Goal: Task Accomplishment & Management: Use online tool/utility

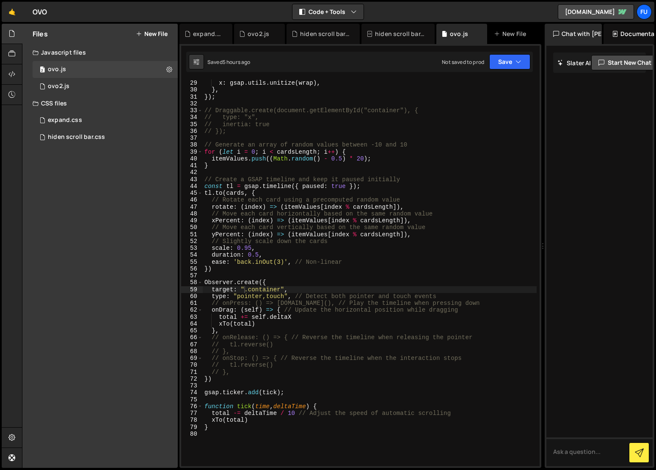
scroll to position [193, 0]
drag, startPoint x: 283, startPoint y: 289, endPoint x: 239, endPoint y: 288, distance: 44.0
click at [239, 288] on div "x : gsap . utils . unitize ( wrap ) , } , }) ; // Draggable.create(document.get…" at bounding box center [370, 280] width 334 height 401
click at [355, 259] on div "x : gsap . utils . unitize ( wrap ) , } , }) ; // Draggable.create(document.get…" at bounding box center [370, 280] width 334 height 401
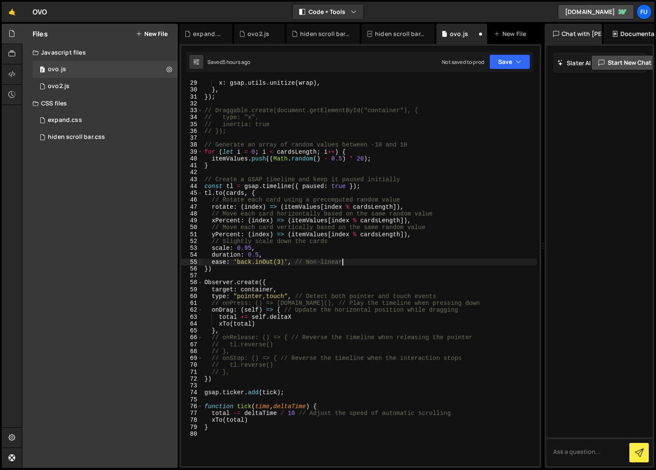
click at [523, 71] on div "Saved 5 hours ago Not saved to prod Upgrade to Edit Save Save to Staging S Save…" at bounding box center [359, 62] width 347 height 20
click at [522, 98] on div "x : gsap . utils . unitize ( wrap ) , } , }) ; // Draggable.create(document.get…" at bounding box center [370, 280] width 334 height 401
click at [524, 47] on div "}); 29 30 31 32 33 34 35 36 37 38 39 40 41 42 43 44 45 46 47 48 49 50 51 52 53 …" at bounding box center [360, 256] width 362 height 424
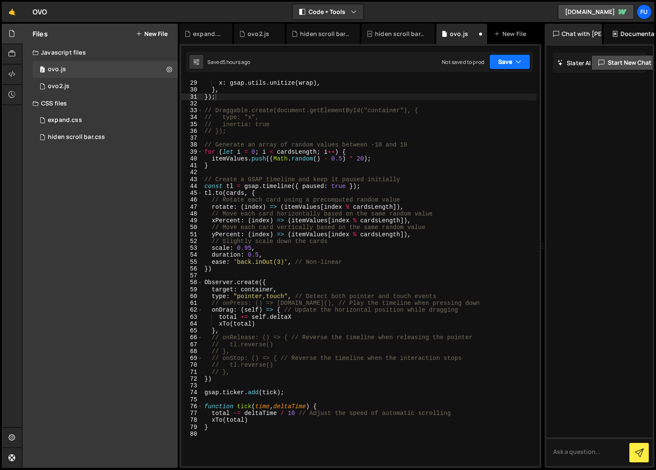
click at [523, 61] on button "Save" at bounding box center [509, 61] width 41 height 15
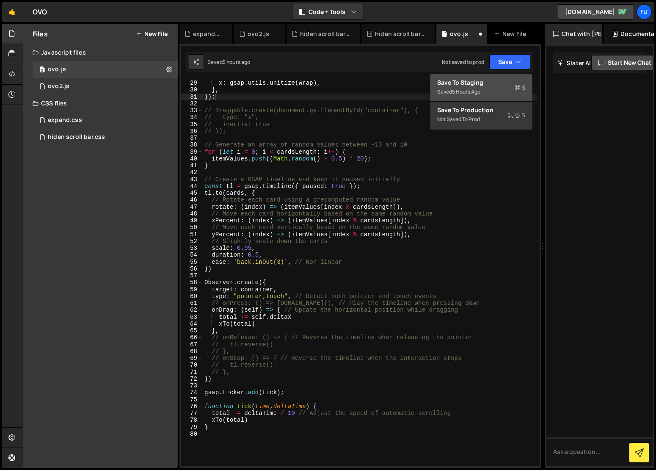
click at [522, 82] on div "Save to Staging S" at bounding box center [481, 82] width 88 height 8
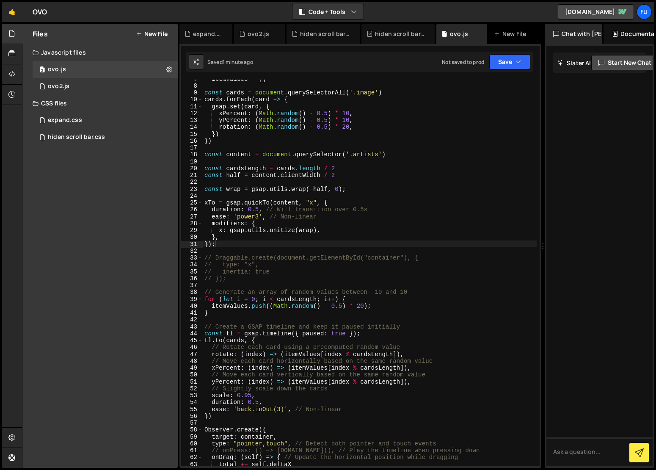
scroll to position [261, 0]
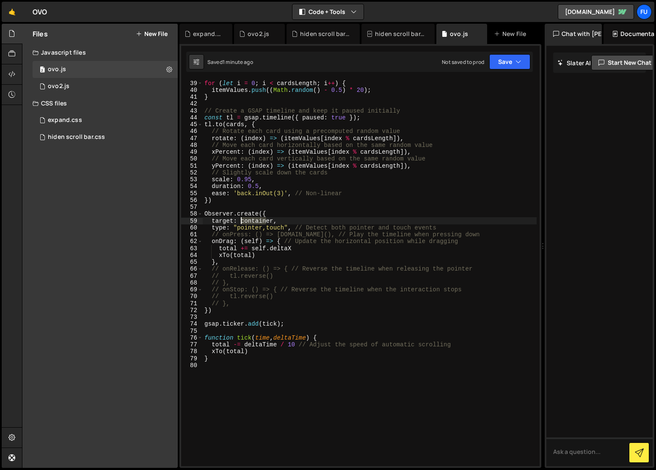
drag, startPoint x: 265, startPoint y: 219, endPoint x: 240, endPoint y: 218, distance: 25.0
click at [240, 218] on div "// Generate an array of random values between -10 and 10 for ( let i = 0 ; i < …" at bounding box center [370, 273] width 334 height 401
type textarea "target: document,"
click at [504, 66] on button "Save" at bounding box center [509, 61] width 41 height 15
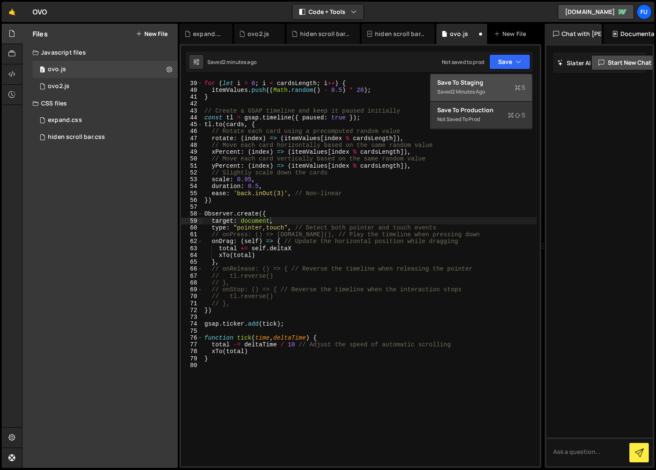
click at [487, 87] on div "Saved 2 minutes ago" at bounding box center [481, 92] width 88 height 10
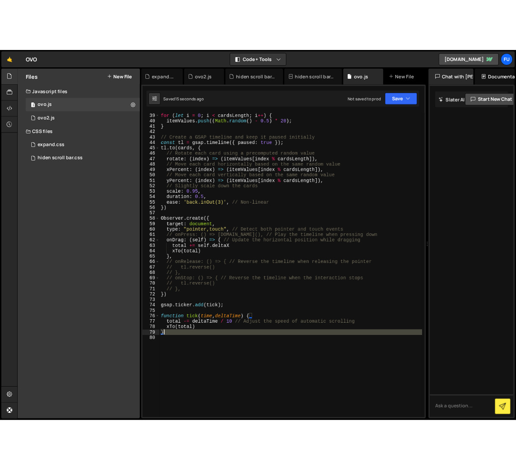
scroll to position [0, 0]
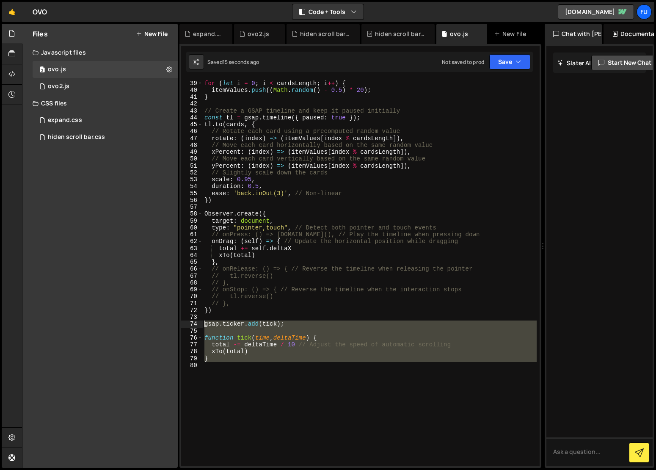
drag, startPoint x: 261, startPoint y: 359, endPoint x: 191, endPoint y: 321, distance: 79.8
click at [191, 321] on div "38 39 40 41 42 43 44 45 46 47 48 49 50 51 52 53 54 55 56 57 58 59 60 61 62 63 6…" at bounding box center [360, 273] width 359 height 386
type textarea "// }"
click at [522, 51] on div "// } 38 39 40 41 42 43 44 45 46 47 48 49 50 51 52 53 54 55 56 57 58 59 60 61 62…" at bounding box center [360, 256] width 362 height 424
click at [519, 60] on icon "button" at bounding box center [519, 62] width 6 height 8
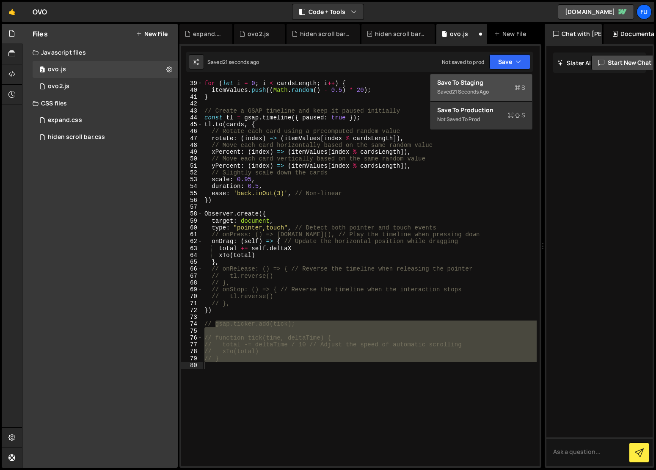
click at [512, 78] on div "Save to Staging S" at bounding box center [481, 82] width 88 height 8
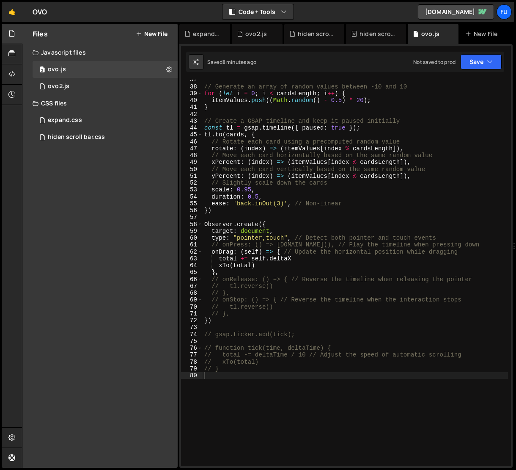
scroll to position [250, 0]
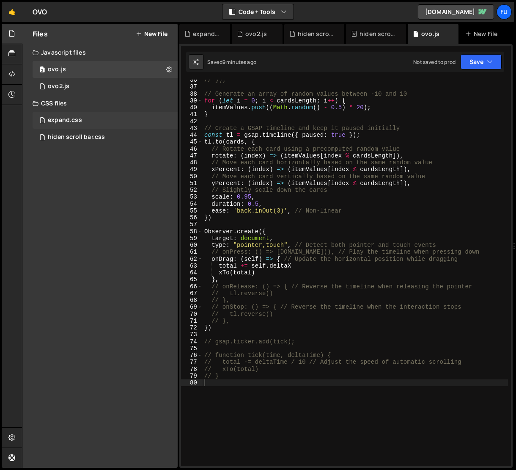
click at [127, 117] on div "1 expand.css 0" at bounding box center [107, 120] width 148 height 17
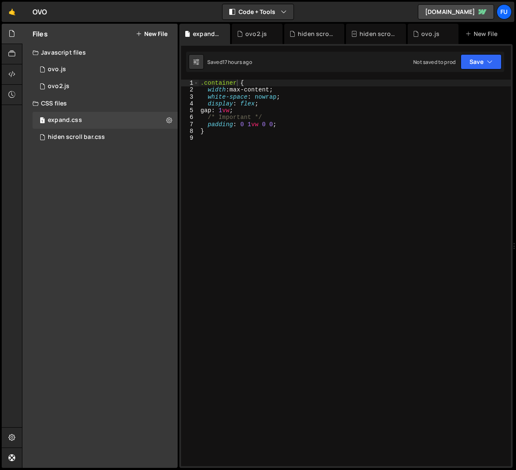
type textarea "padding: 0 1vw 0 0;"
click at [254, 127] on div ".container { width : max-content ; white-space : nowrap ; display : flex ; gap …" at bounding box center [369, 281] width 341 height 402
click at [250, 136] on div ".container { width : max-content ; white-space : nowrap ; display : flex ; gap …" at bounding box center [355, 280] width 313 height 401
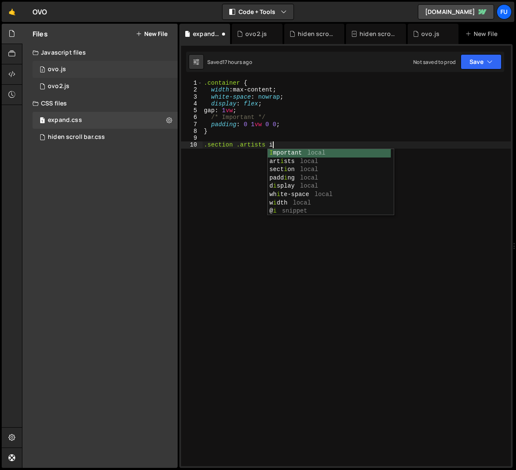
scroll to position [0, 5]
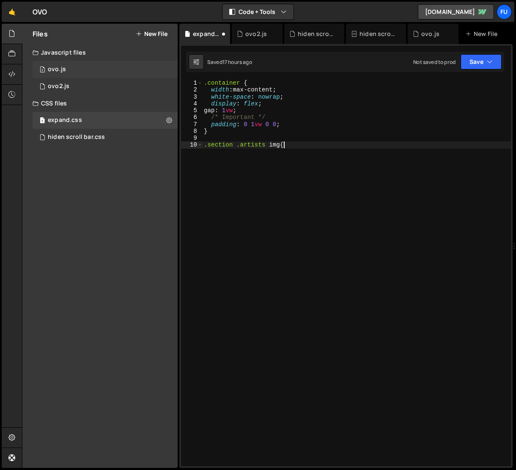
type textarea ".section .artists img{}"
click at [282, 142] on div ".container { width : max-content ; white-space : nowrap ; display : flex ; gap …" at bounding box center [356, 280] width 309 height 401
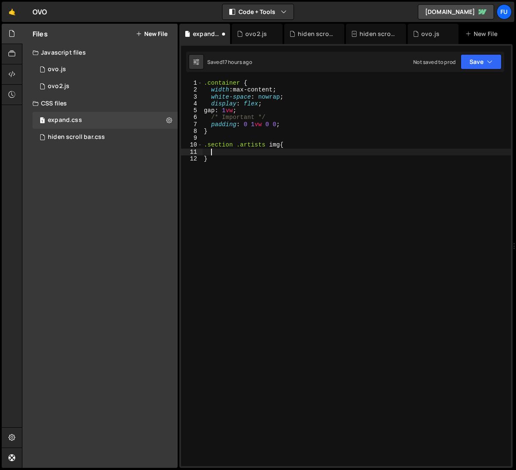
paste textarea "pointer-events: none;"
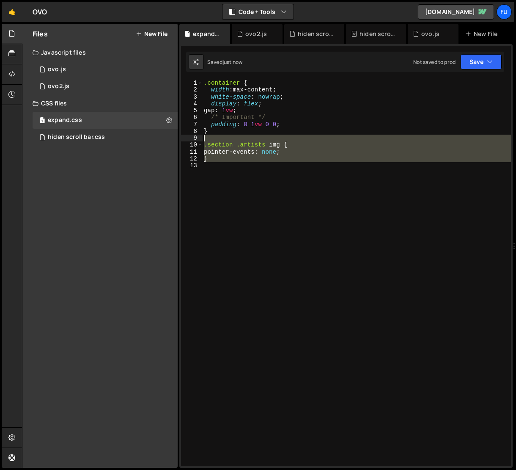
drag, startPoint x: 271, startPoint y: 165, endPoint x: 191, endPoint y: 141, distance: 83.6
click at [191, 141] on div "pointer-events: none; 1 2 3 4 5 6 7 8 9 10 11 12 13 .container { width : max-co…" at bounding box center [346, 273] width 330 height 386
type textarea ".section .artists img {"
click at [304, 163] on div ".container { width : max-content ; white-space : nowrap ; display : flex ; gap …" at bounding box center [356, 273] width 309 height 386
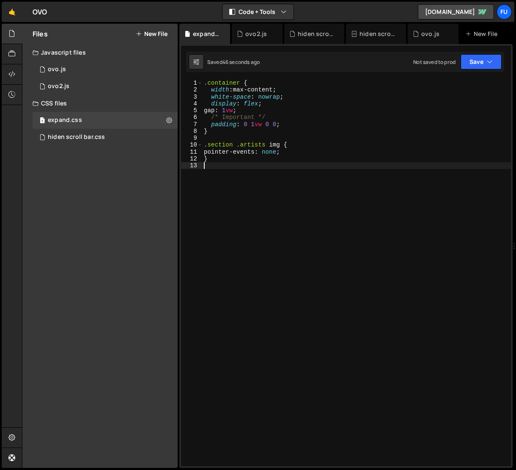
click at [295, 149] on div ".container { width : max-content ; white-space : nowrap ; display : flex ; gap …" at bounding box center [356, 280] width 309 height 401
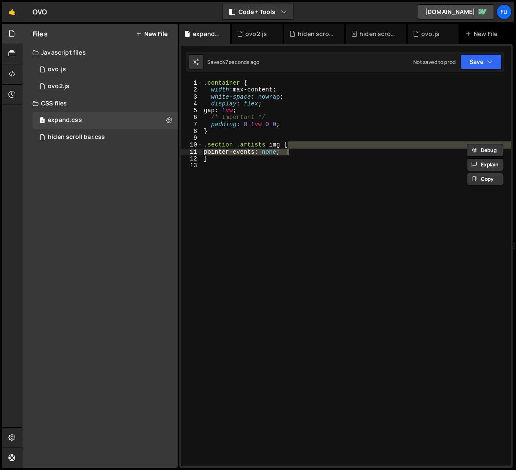
click at [293, 149] on div ".container { width : max-content ; white-space : nowrap ; display : flex ; gap …" at bounding box center [356, 273] width 309 height 386
type textarea "pointer-events: none;"
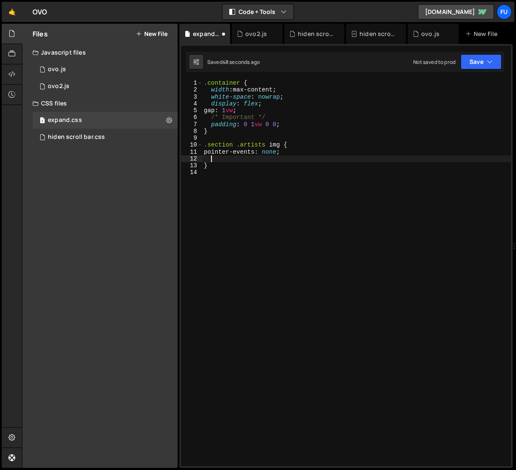
paste textarea "touch-action: none;"
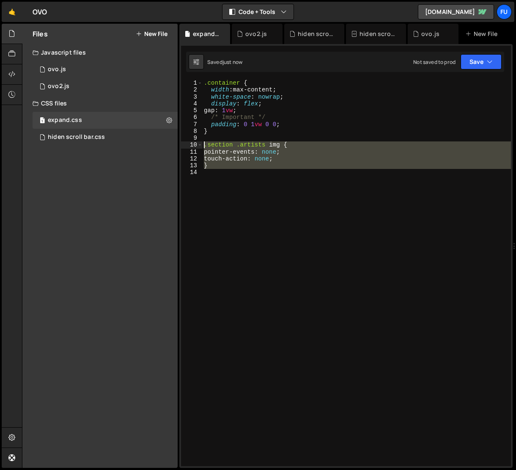
drag, startPoint x: 237, startPoint y: 167, endPoint x: 181, endPoint y: 142, distance: 61.2
click at [181, 142] on div "touch-action: none; 1 2 3 4 5 6 7 8 9 10 11 12 13 14 .container { width : max-c…" at bounding box center [346, 273] width 330 height 386
type textarea ".section .artists img { pointer-events: none;"
click at [9, 58] on icon at bounding box center [11, 53] width 7 height 9
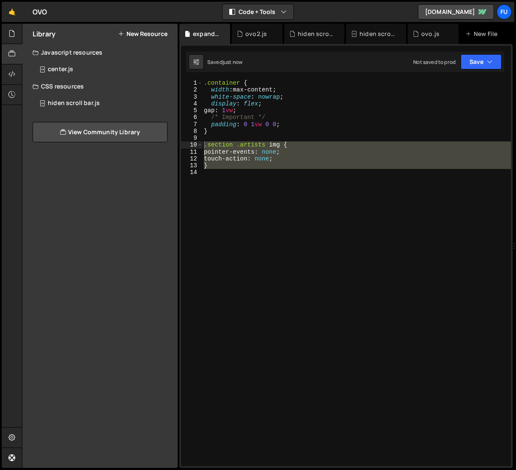
click at [157, 33] on button "New Resource" at bounding box center [143, 33] width 50 height 7
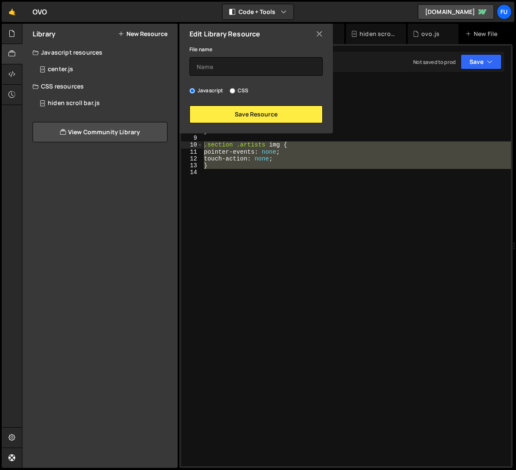
click at [233, 88] on input "CSS" at bounding box center [233, 91] width 6 height 6
radio input "true"
click at [202, 63] on input "text" at bounding box center [256, 66] width 133 height 19
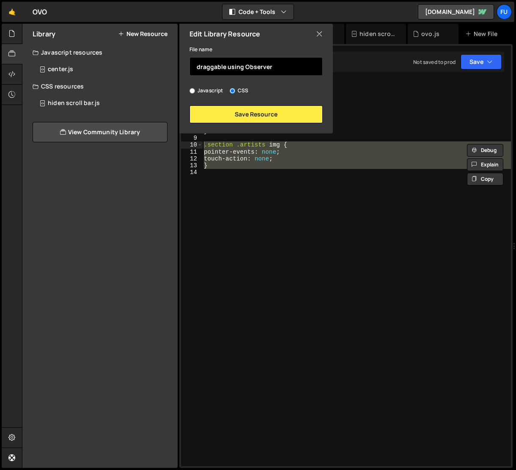
type input "draggable using Observer"
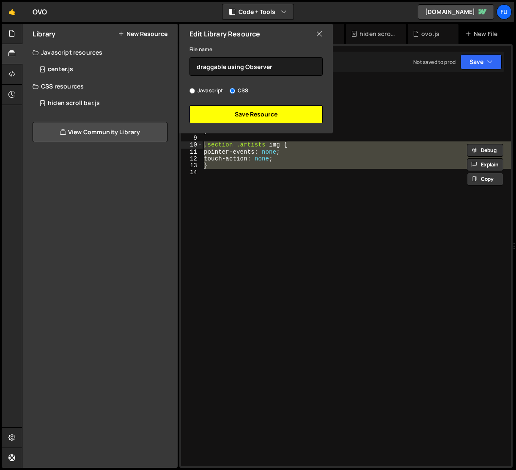
click at [250, 113] on button "Save Resource" at bounding box center [256, 114] width 133 height 18
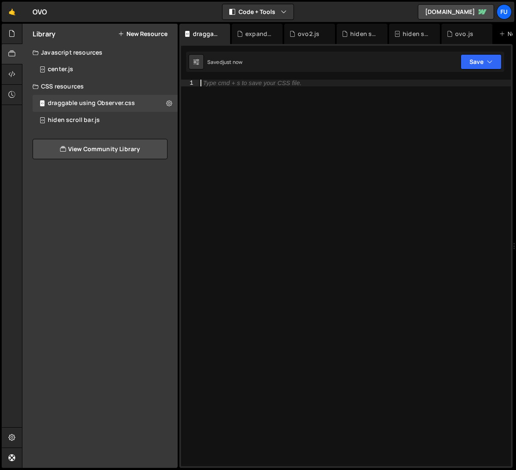
click at [265, 108] on div "Type cmd + s to save your CSS file." at bounding box center [355, 280] width 313 height 401
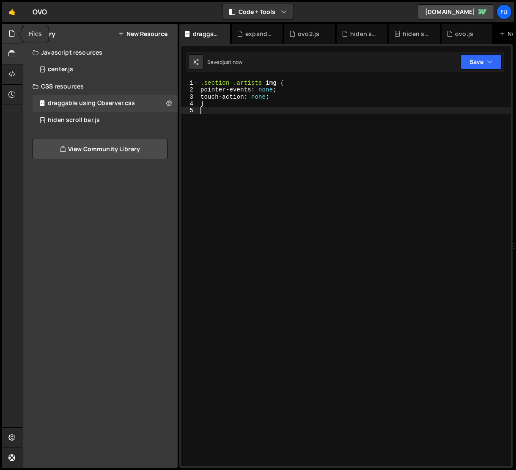
drag, startPoint x: 3, startPoint y: 29, endPoint x: 8, endPoint y: 27, distance: 4.7
click at [7, 27] on div at bounding box center [12, 34] width 21 height 20
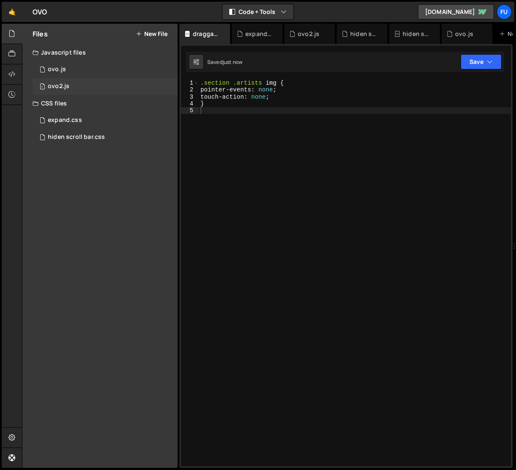
click at [72, 78] on div "1 ovo2.js 0" at bounding box center [107, 86] width 148 height 17
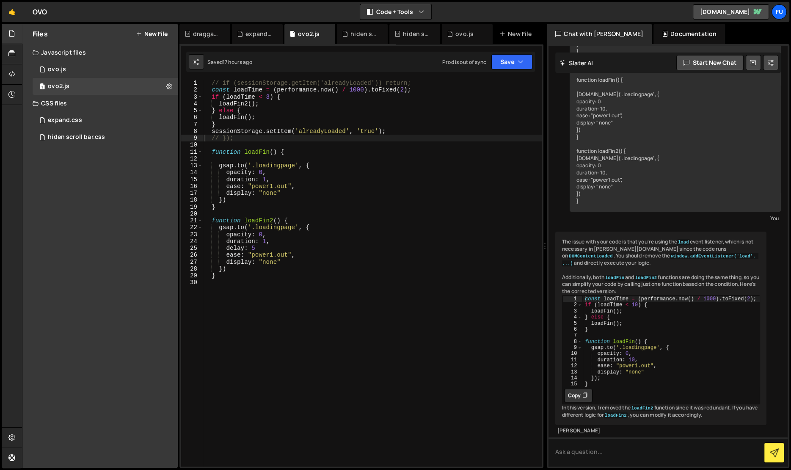
scroll to position [130, 0]
drag, startPoint x: 543, startPoint y: 245, endPoint x: 536, endPoint y: 215, distance: 30.5
click at [536, 215] on div "Files New File Javascript files 2 ovo.js 0 1 ovo2.js 0 CSS files 1 expand.css 0" at bounding box center [406, 246] width 769 height 444
click at [86, 60] on div "Javascript files" at bounding box center [99, 52] width 155 height 17
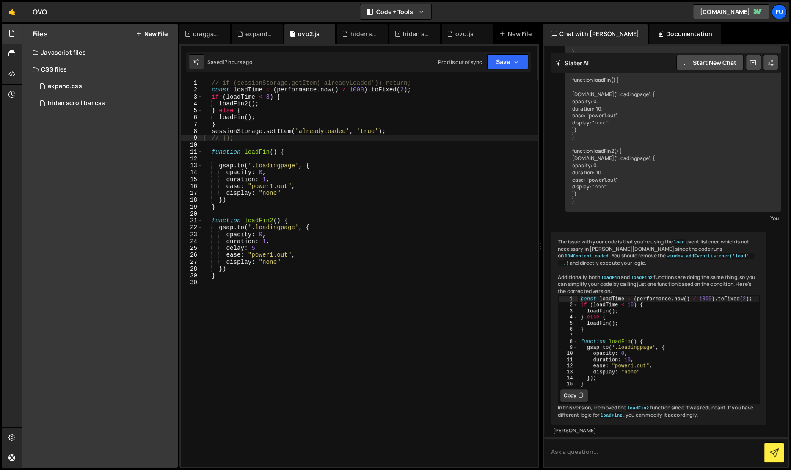
click at [86, 59] on div "Javascript files" at bounding box center [99, 52] width 155 height 17
click at [86, 67] on div "2 ovo.js 0" at bounding box center [107, 69] width 148 height 17
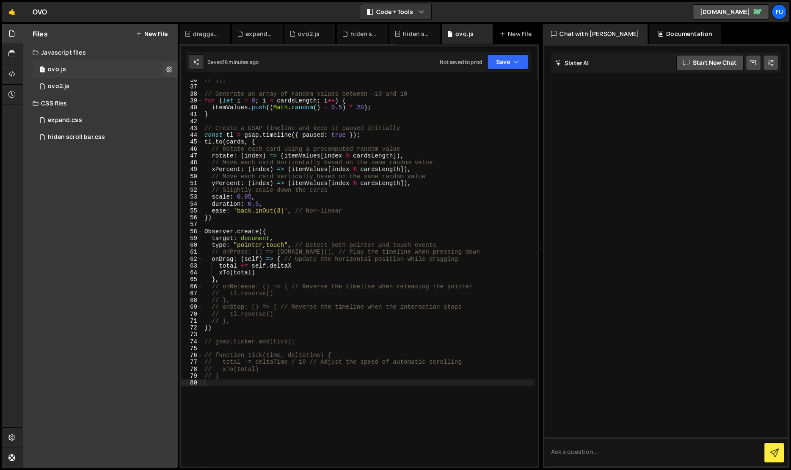
scroll to position [0, 0]
type textarea "},"
click at [247, 279] on div "// }); // Generate an array of random values between -10 and 10 for ( let i = 0…" at bounding box center [369, 277] width 332 height 401
paste textarea "onWheel"
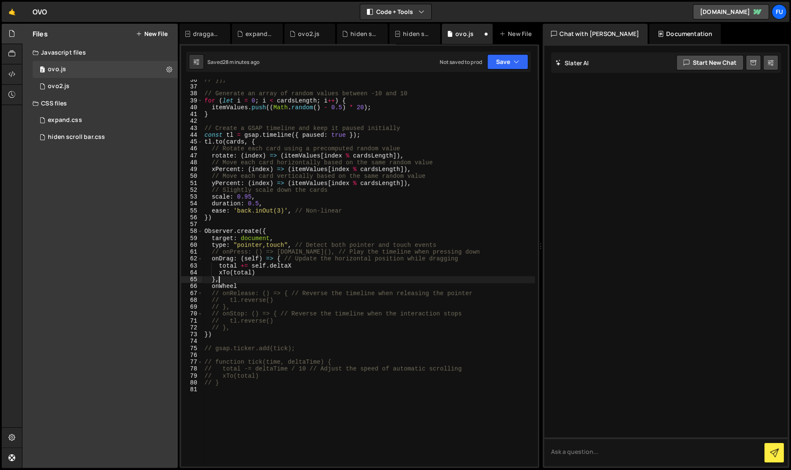
click at [225, 280] on div "// }); // Generate an array of random values between -10 and 10 for ( let i = 0…" at bounding box center [369, 277] width 332 height 401
click at [213, 279] on div "// }); // Generate an array of random values between -10 and 10 for ( let i = 0…" at bounding box center [369, 277] width 332 height 401
click at [262, 280] on div "// }); // Generate an array of random values between -10 and 10 for ( let i = 0…" at bounding box center [369, 277] width 332 height 401
click at [283, 286] on div "// }); // Generate an array of random values between -10 and 10 for ( let i = 0…" at bounding box center [369, 277] width 332 height 401
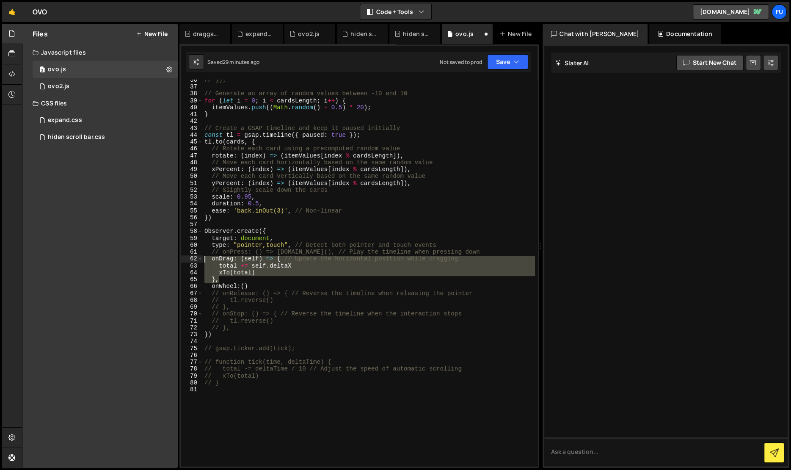
drag, startPoint x: 245, startPoint y: 280, endPoint x: 205, endPoint y: 257, distance: 45.9
click at [205, 257] on div "// }); // Generate an array of random values between -10 and 10 for ( let i = 0…" at bounding box center [369, 277] width 332 height 401
click at [269, 281] on div "// }); // Generate an array of random values between -10 and 10 for ( let i = 0…" at bounding box center [369, 273] width 332 height 386
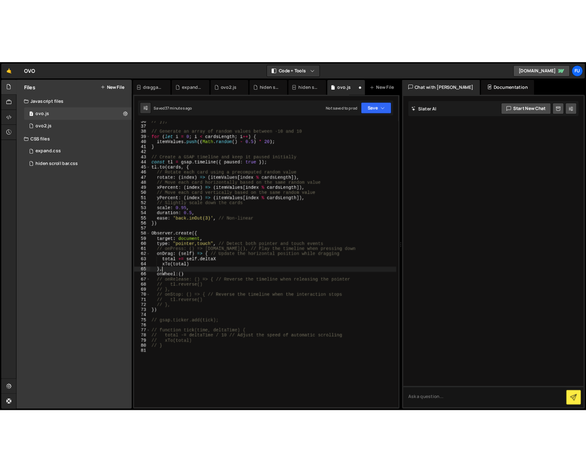
scroll to position [0, 0]
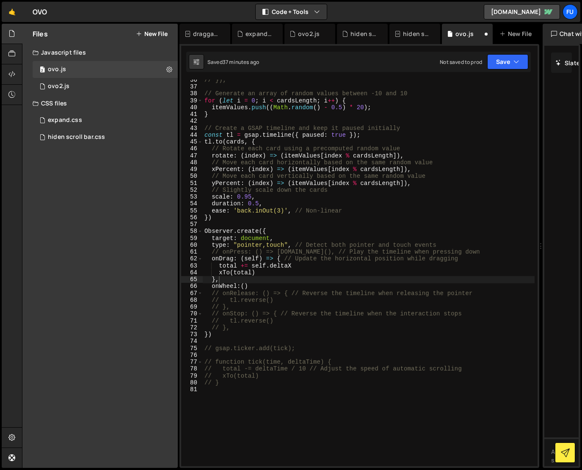
click at [579, 175] on div "[PERSON_NAME] Start new chat Select a page to chat with [PERSON_NAME] [PERSON_N…" at bounding box center [562, 256] width 38 height 424
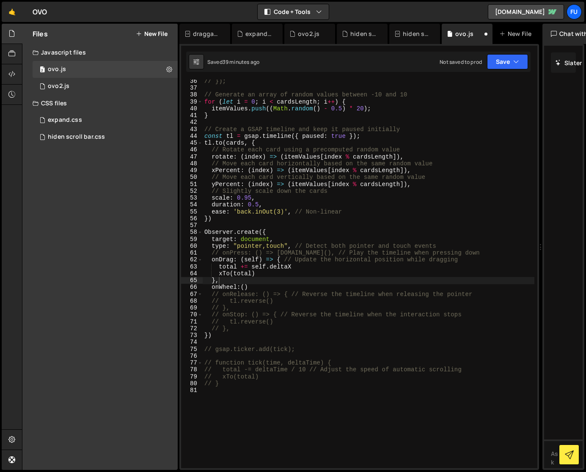
scroll to position [233, 0]
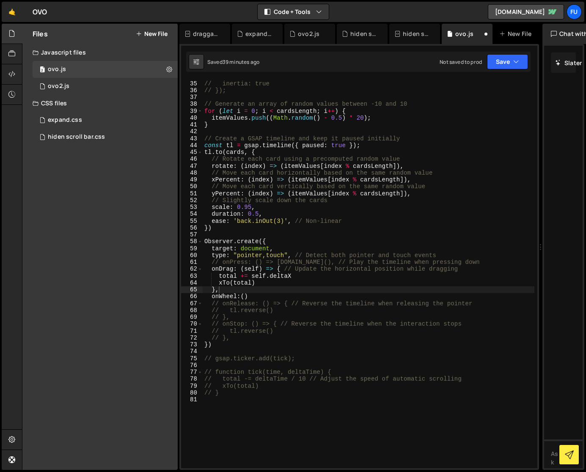
type textarea "onWheel:()"
drag, startPoint x: 248, startPoint y: 295, endPoint x: 311, endPoint y: 289, distance: 62.6
click at [250, 294] on div "// type: "x", // inertia: true // }); // Generate an array of random values bet…" at bounding box center [369, 274] width 332 height 403
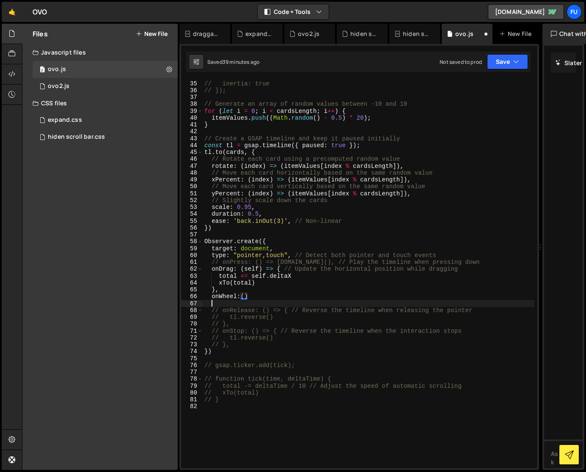
scroll to position [0, 0]
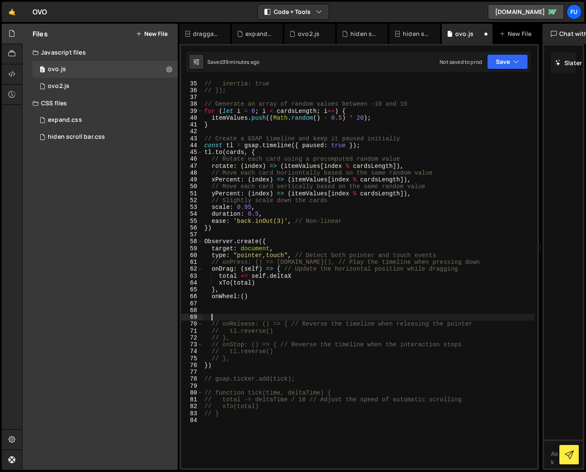
paste textarea "onClick"
type textarea "onClick"
click at [212, 308] on div "// type: "x", // inertia: true // }); // Generate an array of random values bet…" at bounding box center [369, 274] width 332 height 403
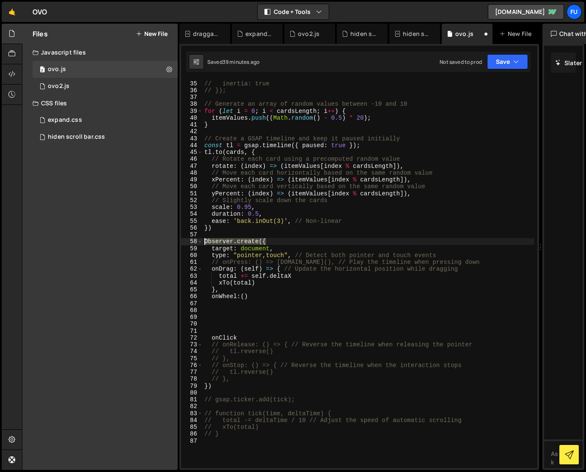
drag, startPoint x: 258, startPoint y: 242, endPoint x: 179, endPoint y: 242, distance: 79.2
click at [179, 242] on div "Files New File Javascript files 2 ovo.js 0 1 ovo2.js 0 CSS files 1 expand.css 0" at bounding box center [304, 247] width 564 height 447
type textarea "Observer.create({"
click at [219, 331] on div "// type: "x", // inertia: true // }); // Generate an array of random values bet…" at bounding box center [369, 274] width 332 height 403
paste textarea "Observer.create({"
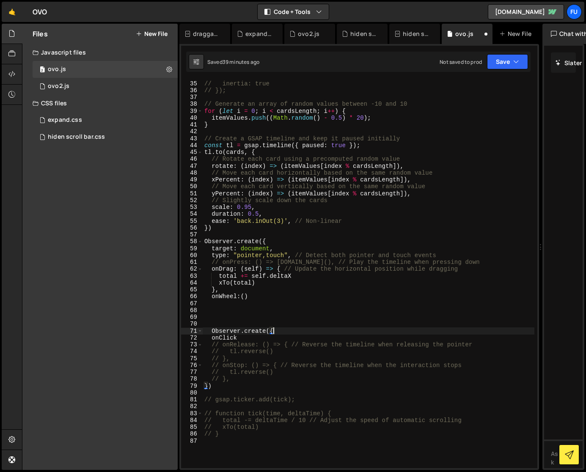
click at [302, 349] on div "// type: "x", // inertia: true // }); // Generate an array of random values bet…" at bounding box center [369, 274] width 332 height 403
click at [292, 341] on div "// type: "x", // inertia: true // }); // Generate an array of random values bet…" at bounding box center [369, 274] width 332 height 403
click at [235, 258] on div "// type: "x", // inertia: true // }); // Generate an array of random values bet…" at bounding box center [369, 274] width 332 height 403
click at [389, 364] on div "// type: "x", // inertia: true // }); // Generate an array of random values bet…" at bounding box center [369, 274] width 332 height 403
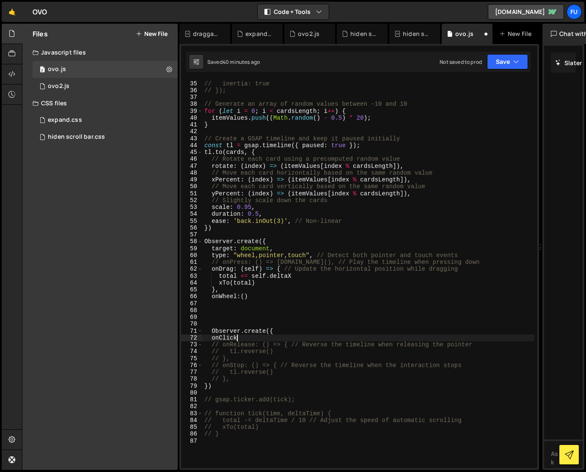
click at [373, 341] on div "// type: "x", // inertia: true // }); // Generate an array of random values bet…" at bounding box center [369, 274] width 332 height 403
drag, startPoint x: 201, startPoint y: 246, endPoint x: 292, endPoint y: 258, distance: 90.9
click at [292, 258] on div "onClick() 34 35 36 37 38 39 40 41 42 43 44 45 46 47 48 49 50 51 52 53 54 55 56 …" at bounding box center [359, 274] width 356 height 389
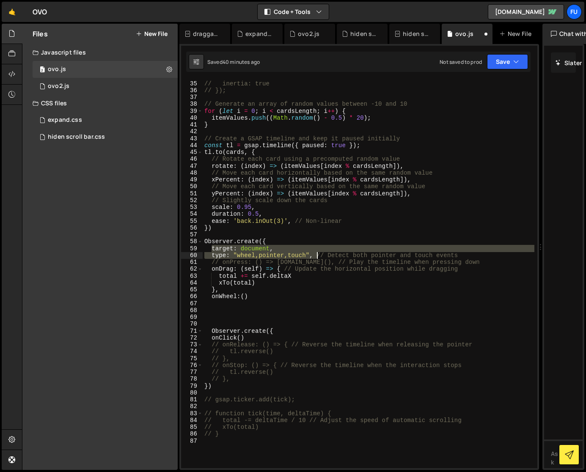
drag, startPoint x: 210, startPoint y: 246, endPoint x: 317, endPoint y: 253, distance: 106.5
click at [317, 253] on div "// type: "x", // inertia: true // }); // Generate an array of random values bet…" at bounding box center [369, 274] width 332 height 403
click at [286, 340] on div "// type: "x", // inertia: true // }); // Generate an array of random values bet…" at bounding box center [369, 274] width 332 height 403
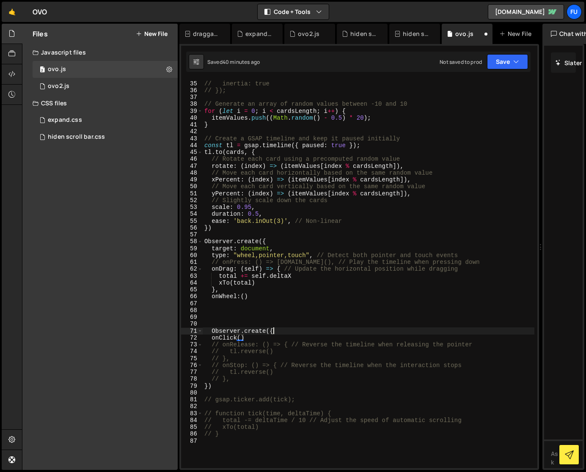
click at [286, 334] on div "// type: "x", // inertia: true // }); // Generate an array of random values bet…" at bounding box center [369, 274] width 332 height 403
type textarea "Observer.create({"
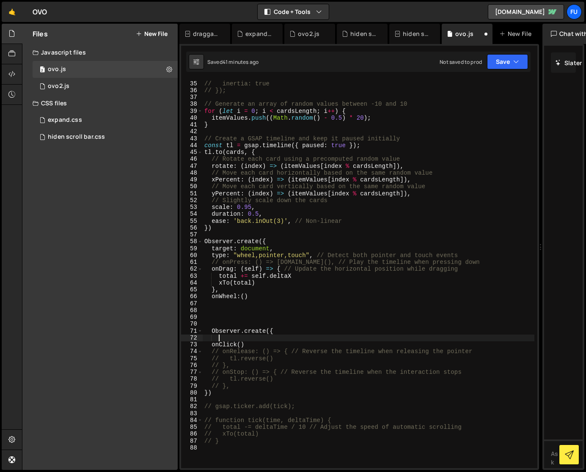
paste textarea "type: "wheel,pointer,touch","
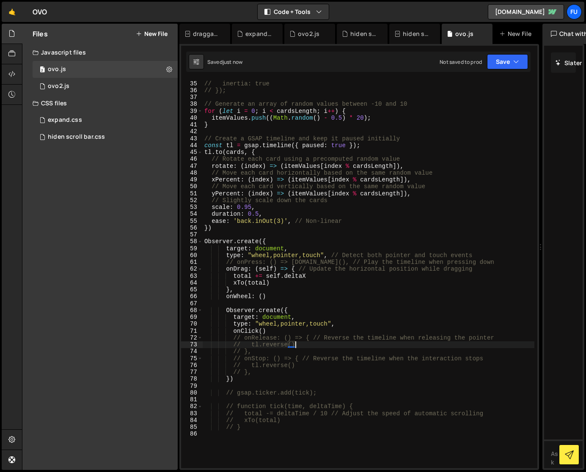
click at [278, 326] on div "// type: "x", // inertia: true // }); // Generate an array of random values bet…" at bounding box center [369, 274] width 332 height 403
click at [220, 311] on div "// type: "x", // inertia: true // }); // Generate an array of random values bet…" at bounding box center [369, 274] width 332 height 403
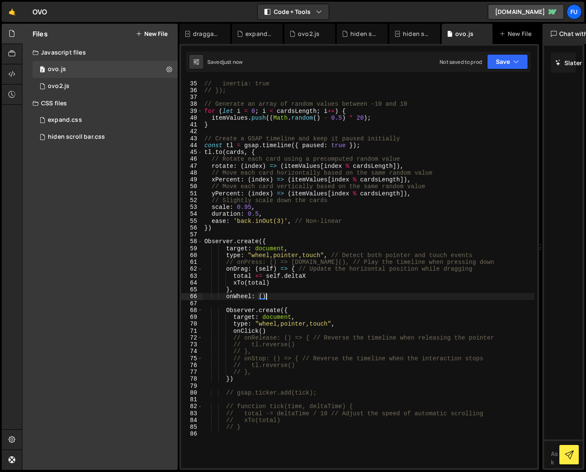
click at [286, 296] on div "// type: "x", // inertia: true // }); // Generate an array of random values bet…" at bounding box center [369, 274] width 332 height 403
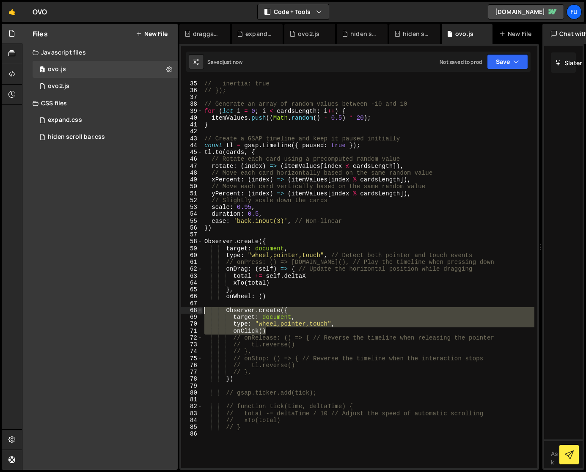
drag, startPoint x: 265, startPoint y: 329, endPoint x: 199, endPoint y: 311, distance: 68.0
click at [199, 311] on div "onWheel: () 34 35 36 37 38 39 40 41 42 43 44 45 46 47 48 49 50 51 52 53 54 55 5…" at bounding box center [359, 274] width 356 height 389
type textarea "Observer.create({ target: document,"
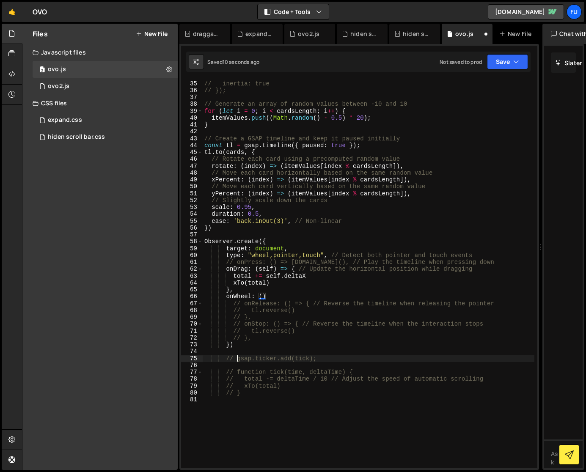
click at [239, 356] on div "// type: "x", // inertia: true // }); // Generate an array of random values bet…" at bounding box center [369, 274] width 332 height 403
type textarea "// gsap.ticker.add(tick);"
click at [239, 351] on div "// type: "x", // inertia: true // }); // Generate an array of random values bet…" at bounding box center [369, 274] width 332 height 403
paste textarea "onClick()"
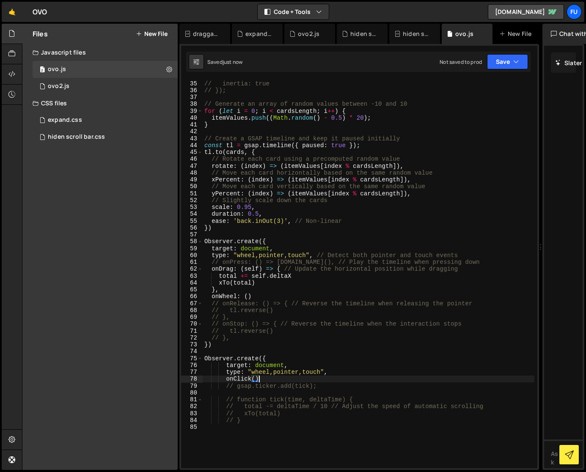
type textarea "onClick()}"
click at [259, 381] on div "// type: "x", // inertia: true // }); // Generate an array of random values bet…" at bounding box center [369, 274] width 332 height 403
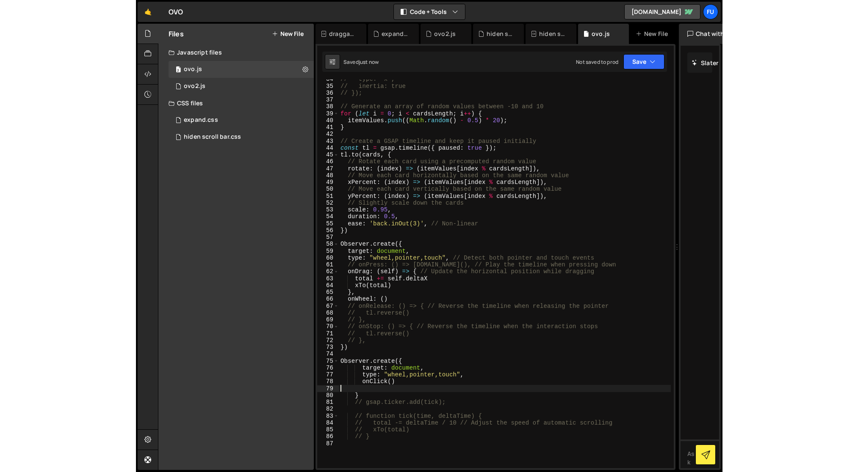
scroll to position [218, 0]
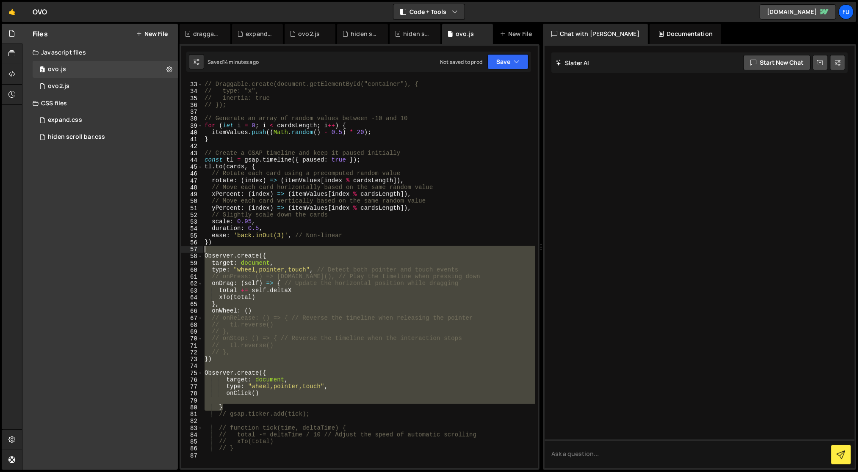
drag, startPoint x: 323, startPoint y: 408, endPoint x: 201, endPoint y: 253, distance: 197.2
click at [201, 253] on div "32 33 34 35 36 37 38 39 40 41 42 43 44 45 46 47 48 49 50 51 52 53 54 55 56 57 5…" at bounding box center [359, 274] width 356 height 389
click at [236, 262] on div "// Draggable.create(document.getElementById("container"), { // type: "x", // in…" at bounding box center [369, 274] width 332 height 389
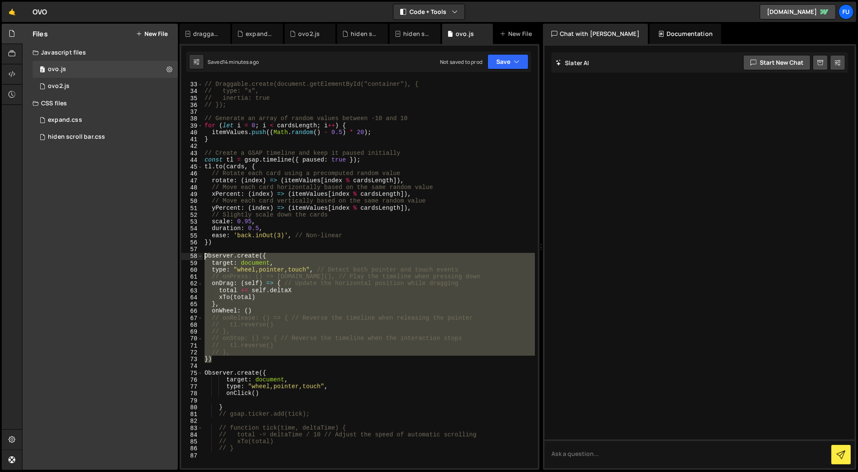
drag, startPoint x: 225, startPoint y: 358, endPoint x: 196, endPoint y: 258, distance: 104.5
click at [196, 258] on div "target: document, 32 33 34 35 36 37 38 39 40 41 42 43 44 45 46 47 48 49 50 51 5…" at bounding box center [359, 274] width 356 height 389
click at [294, 303] on div "// Draggable.create(document.getElementById("container"), { // type: "x", // in…" at bounding box center [369, 274] width 332 height 389
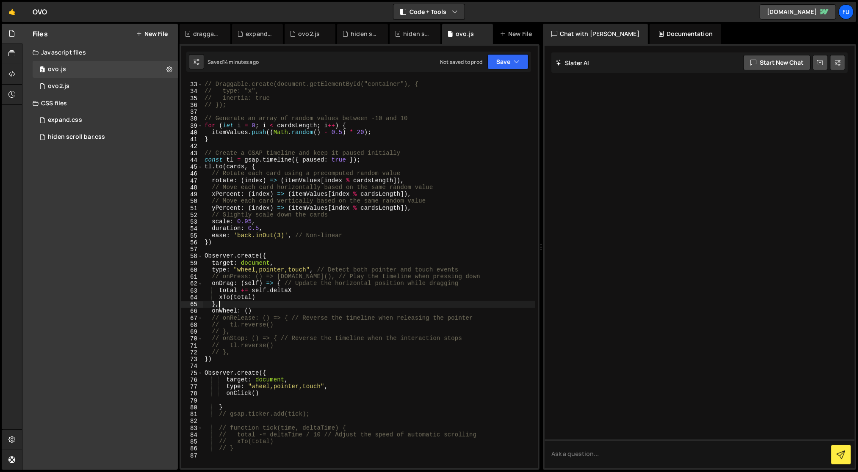
click at [248, 313] on div "// Draggable.create(document.getElementById("container"), { // type: "x", // in…" at bounding box center [369, 275] width 332 height 403
click at [267, 287] on div "// Draggable.create(document.getElementById("container"), { // type: "x", // in…" at bounding box center [369, 275] width 332 height 403
click at [267, 287] on div "// Draggable.create(document.getElementById("container"), { // type: "x", // in…" at bounding box center [369, 274] width 332 height 389
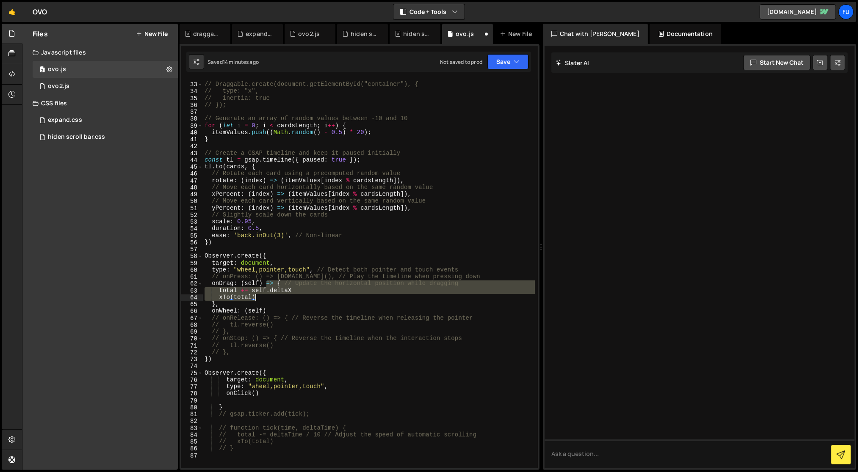
drag, startPoint x: 266, startPoint y: 284, endPoint x: 271, endPoint y: 298, distance: 14.6
click at [271, 298] on div "// Draggable.create(document.getElementById("container"), { // type: "x", // in…" at bounding box center [369, 275] width 332 height 403
click at [285, 313] on div "// Draggable.create(document.getElementById("container"), { // type: "x", // in…" at bounding box center [369, 275] width 332 height 403
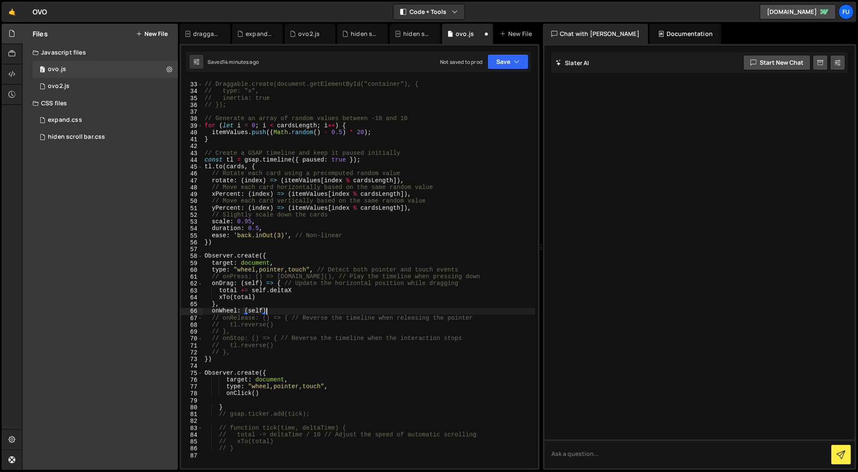
paste textarea "xTo(total"
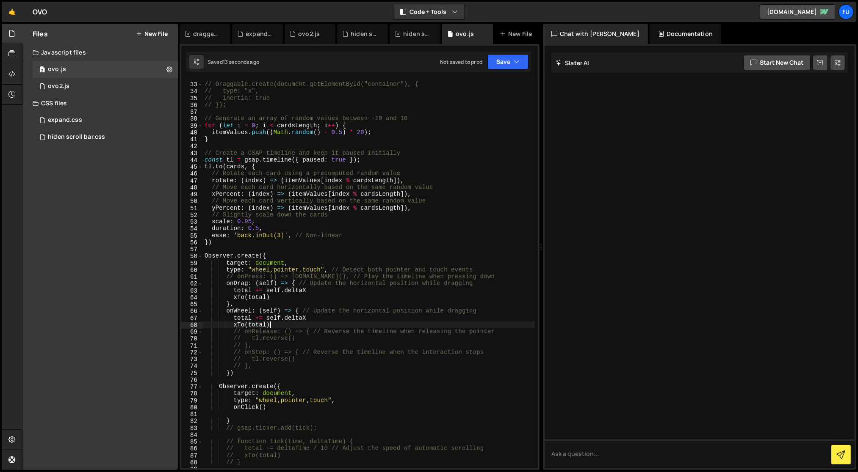
click at [276, 326] on div "// Draggable.create(document.getElementById("container"), { // type: "x", // in…" at bounding box center [369, 275] width 332 height 403
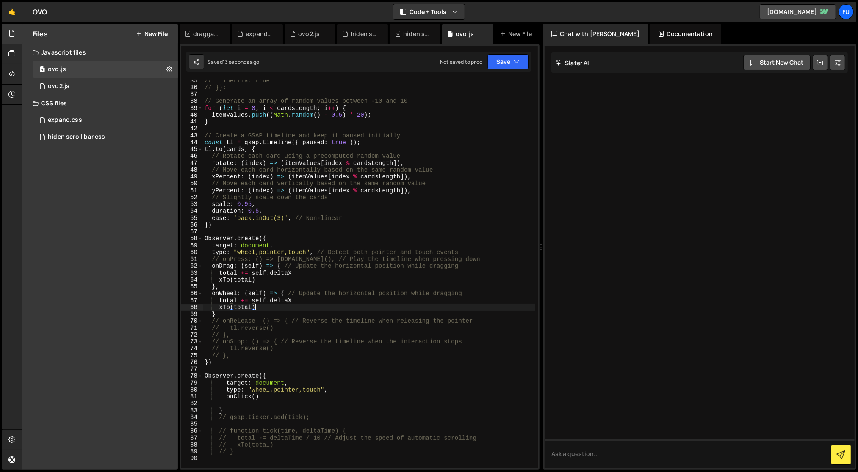
scroll to position [247, 0]
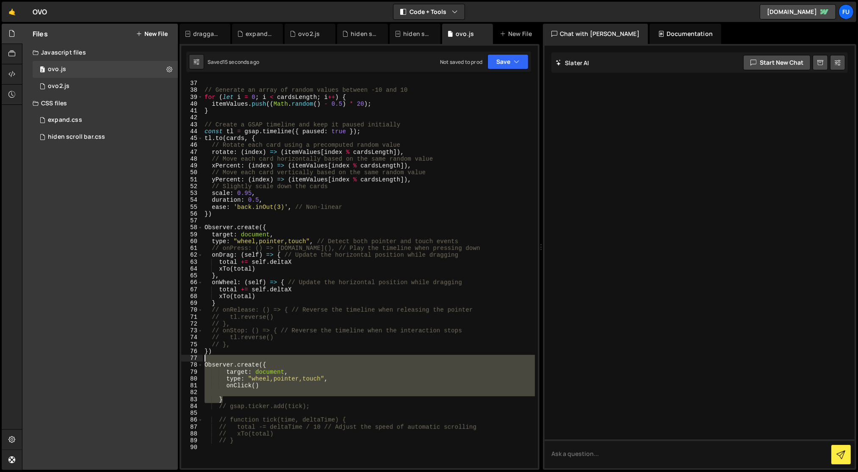
drag, startPoint x: 230, startPoint y: 398, endPoint x: 199, endPoint y: 360, distance: 49.6
click at [199, 360] on div "xTo(total) 36 37 38 39 40 41 42 43 44 45 46 47 48 49 50 51 52 53 54 55 56 57 58…" at bounding box center [359, 274] width 356 height 389
click at [494, 76] on div "// Observer.create({ 36 37 38 39 40 41 42 43 44 45 46 47 48 49 50 51 52 53 54 5…" at bounding box center [359, 257] width 360 height 426
click at [495, 66] on button "Save" at bounding box center [507, 61] width 41 height 15
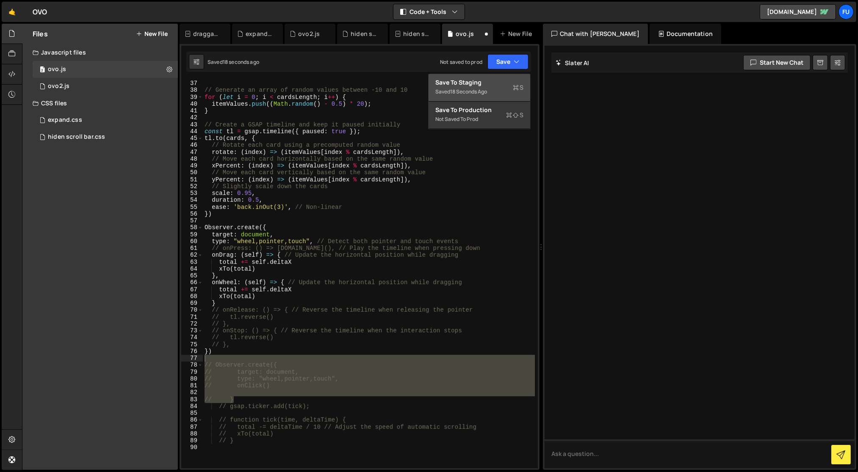
click at [494, 89] on div "Saved 18 seconds ago" at bounding box center [479, 92] width 88 height 10
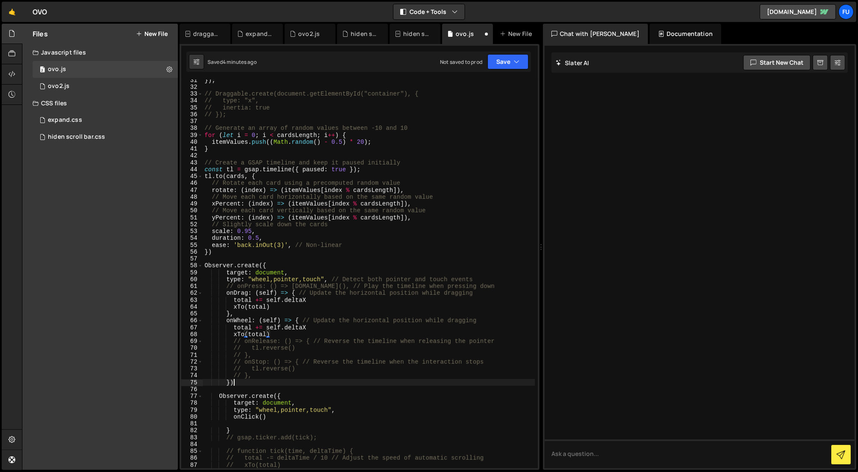
scroll to position [0, 1]
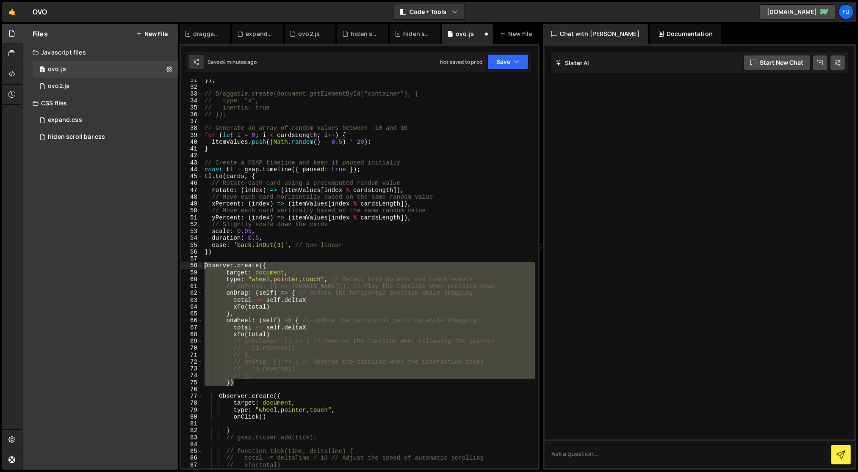
drag, startPoint x: 241, startPoint y: 385, endPoint x: 182, endPoint y: 267, distance: 131.9
click at [182, 267] on div "}) 31 32 33 34 35 36 37 38 39 40 41 42 43 44 45 46 47 48 49 50 51 52 53 54 55 5…" at bounding box center [359, 274] width 356 height 389
click at [280, 324] on div "}) ; // Draggable.create(document.getElementById("container"), { // type: "x", …" at bounding box center [369, 274] width 332 height 389
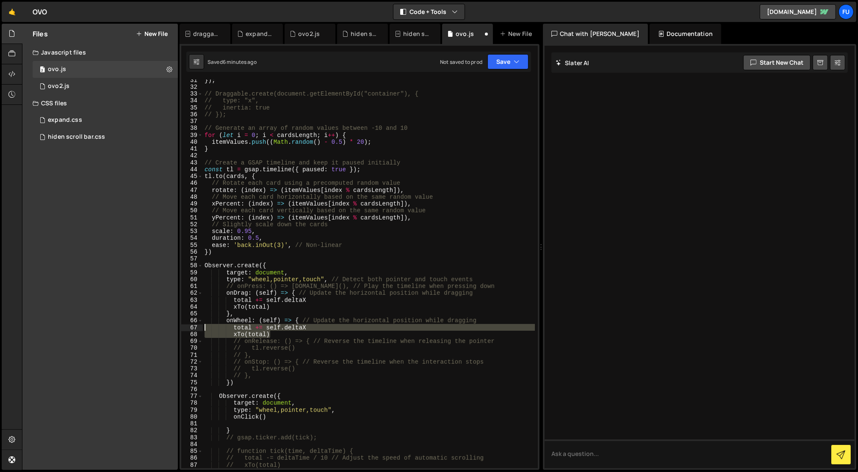
drag, startPoint x: 286, startPoint y: 333, endPoint x: 201, endPoint y: 329, distance: 85.2
click at [201, 329] on div "total += self.deltaX 31 32 33 34 35 36 37 38 39 40 41 42 43 44 45 46 47 48 49 5…" at bounding box center [359, 274] width 356 height 389
paste textarea "});"
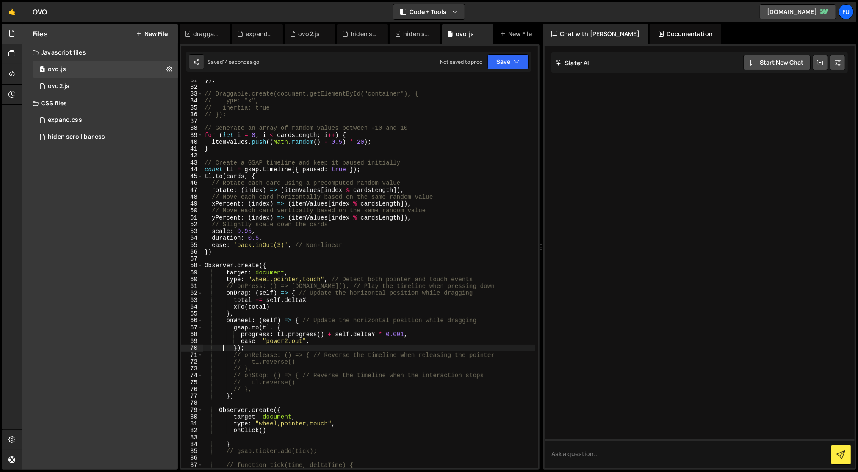
click at [251, 348] on div "}) ; // Draggable.create(document.getElementById("container"), { // type: "x", …" at bounding box center [369, 278] width 332 height 403
click at [246, 348] on div "}) ; // Draggable.create(document.getElementById("container"), { // type: "x", …" at bounding box center [369, 278] width 332 height 403
click at [240, 350] on div "}) ; // Draggable.create(document.getElementById("container"), { // type: "x", …" at bounding box center [369, 278] width 332 height 403
click at [237, 350] on div "}) ; // Draggable.create(document.getElementById("container"), { // type: "x", …" at bounding box center [369, 278] width 332 height 403
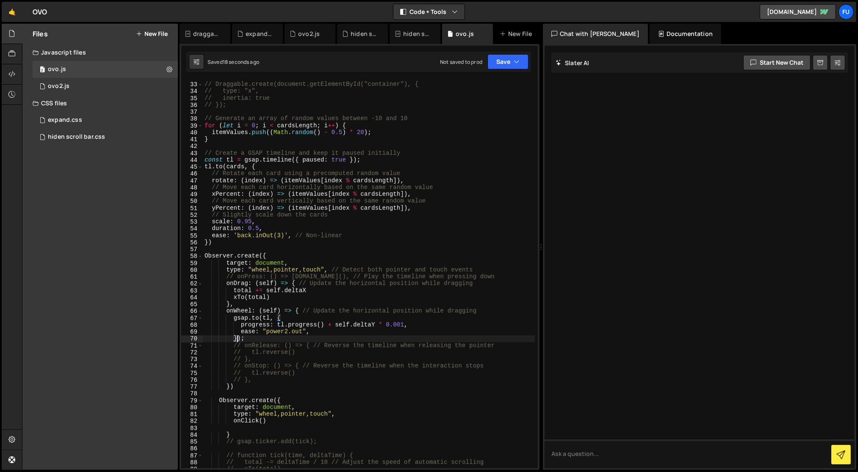
scroll to position [218, 0]
click at [234, 386] on div "// Draggable.create(document.getElementById("container"), { // type: "x", // in…" at bounding box center [369, 275] width 332 height 403
drag, startPoint x: 227, startPoint y: 387, endPoint x: 223, endPoint y: 411, distance: 24.4
click at [226, 394] on div "// Draggable.create(document.getElementById("container"), { // type: "x", // in…" at bounding box center [369, 275] width 332 height 403
click at [229, 387] on div "// Draggable.create(document.getElementById("container"), { // type: "x", // in…" at bounding box center [369, 274] width 332 height 389
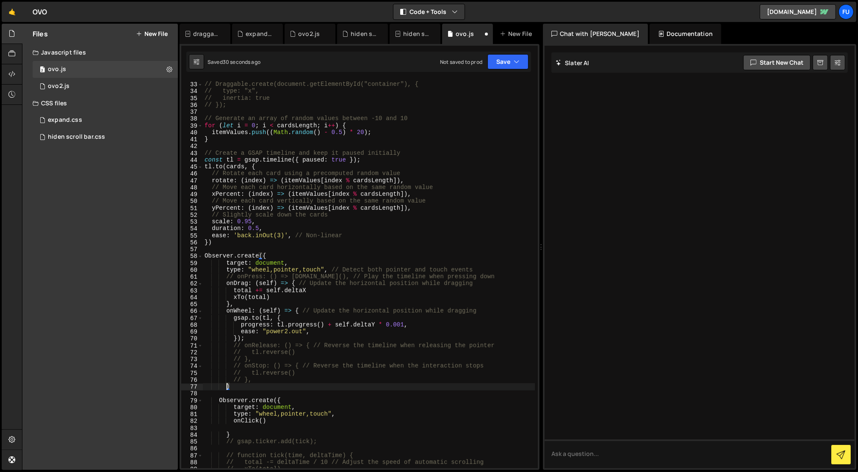
click at [267, 254] on div "// Draggable.create(document.getElementById("container"), { // type: "x", // in…" at bounding box center [369, 275] width 332 height 403
click at [228, 305] on div "// Draggable.create(document.getElementById("container"), { // type: "x", // in…" at bounding box center [369, 275] width 332 height 403
click at [267, 258] on div "// Draggable.create(document.getElementById("container"), { // type: "x", // in…" at bounding box center [369, 275] width 332 height 403
click at [238, 339] on div "// Draggable.create(document.getElementById("container"), { // type: "x", // in…" at bounding box center [369, 275] width 332 height 403
click at [226, 388] on div "// Draggable.create(document.getElementById("container"), { // type: "x", // in…" at bounding box center [369, 275] width 332 height 403
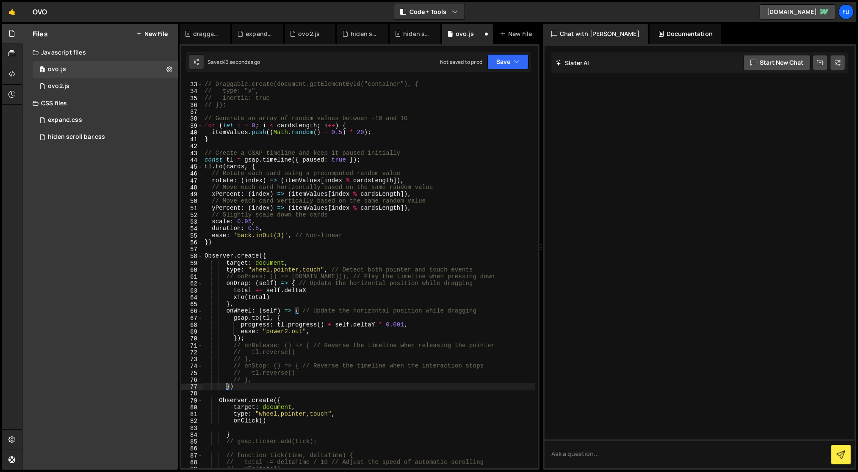
click at [229, 385] on div "// Draggable.create(document.getElementById("container"), { // type: "x", // in…" at bounding box center [369, 275] width 332 height 403
type textarea "』"
type textarea "」"
click at [275, 388] on div "// Draggable.create(document.getElementById("container"), { // type: "x", // in…" at bounding box center [369, 275] width 332 height 403
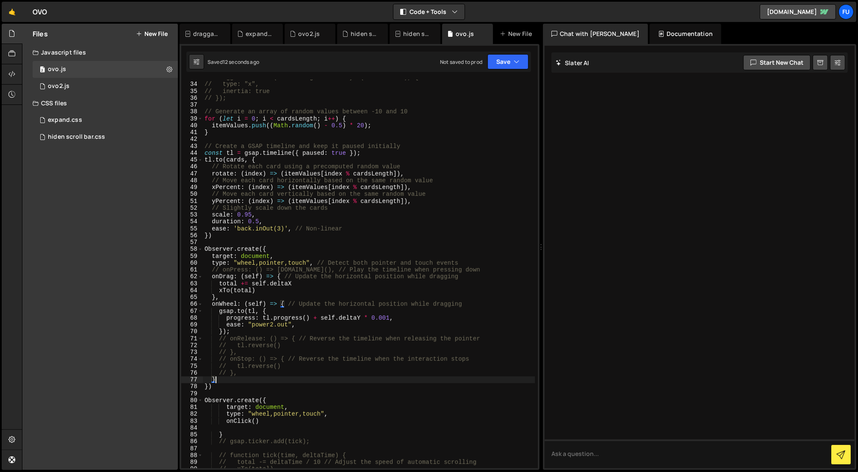
scroll to position [262, 0]
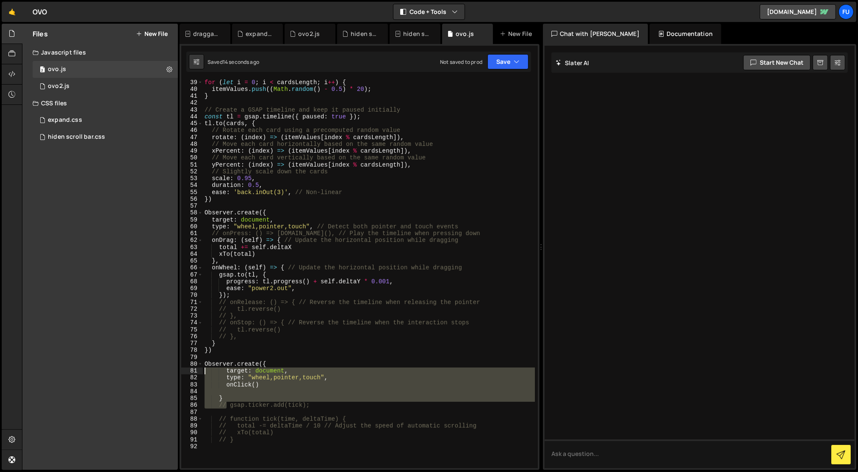
drag, startPoint x: 227, startPoint y: 403, endPoint x: 195, endPoint y: 374, distance: 43.2
click at [195, 374] on div "} 39 40 41 42 43 44 45 46 47 48 49 50 51 52 53 54 55 56 57 58 59 60 61 62 63 64…" at bounding box center [359, 274] width 356 height 389
click at [230, 400] on div "for ( let i = 0 ; i < cardsLength ; i ++ ) { itemValues . push (( Math . random…" at bounding box center [369, 274] width 332 height 389
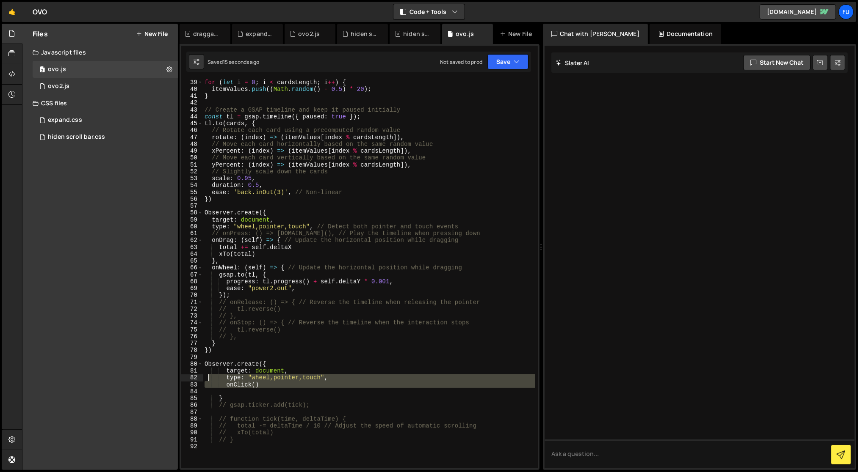
drag, startPoint x: 229, startPoint y: 394, endPoint x: 205, endPoint y: 375, distance: 30.7
click at [205, 375] on div "for ( let i = 0 ; i < cardsLength ; i ++ ) { itemValues . push (( Math . random…" at bounding box center [369, 280] width 332 height 403
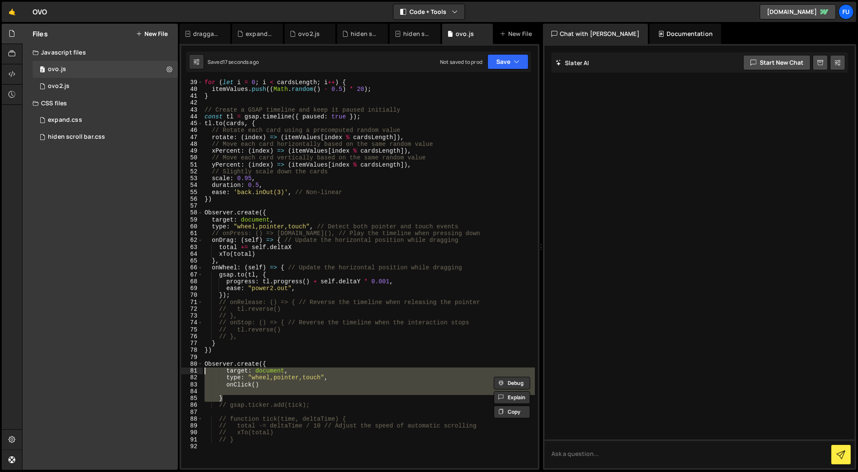
drag, startPoint x: 224, startPoint y: 398, endPoint x: 193, endPoint y: 361, distance: 47.8
click at [193, 361] on div "type: "wheel,pointer,touch", onClick() 39 40 41 42 43 44 45 46 47 48 49 50 51 5…" at bounding box center [359, 274] width 356 height 389
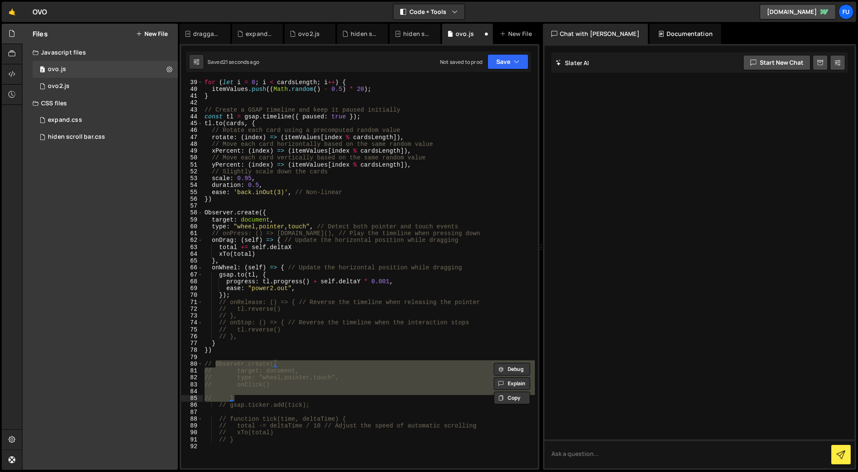
click at [527, 53] on div "Saved 21 seconds ago Not saved to prod Upgrade to Edit Save Save to Staging S S…" at bounding box center [358, 62] width 345 height 20
click at [522, 71] on div "Saved 21 seconds ago Not saved to prod Upgrade to Edit Save Save to Staging S S…" at bounding box center [358, 62] width 345 height 20
click at [514, 63] on icon "button" at bounding box center [516, 62] width 6 height 8
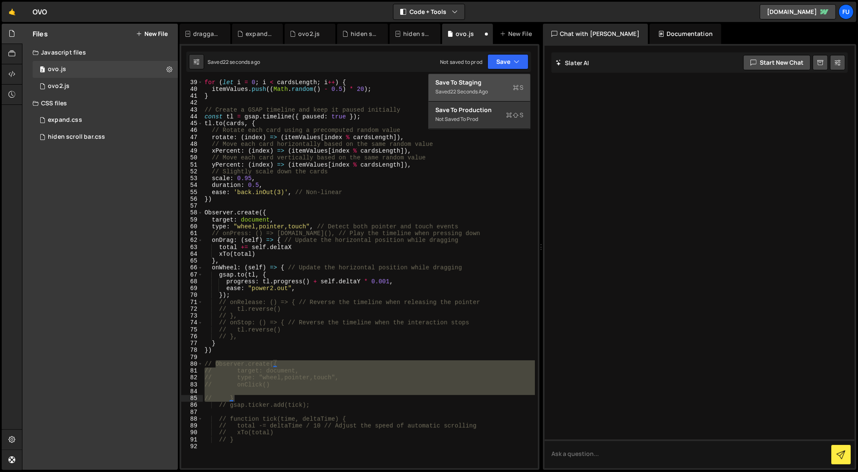
click at [514, 88] on icon at bounding box center [516, 87] width 6 height 8
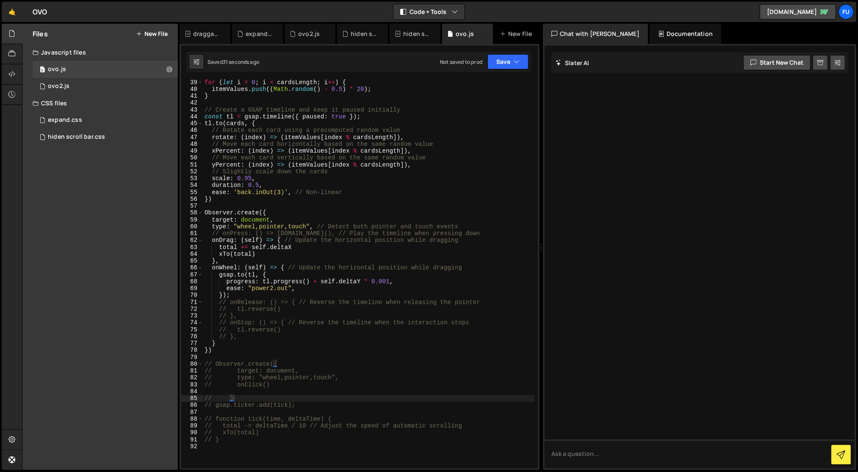
click at [317, 250] on div "for ( let i = 0 ; i < cardsLength ; i ++ ) { itemValues . push (( Math . random…" at bounding box center [369, 280] width 332 height 403
click at [317, 255] on div "for ( let i = 0 ; i < cardsLength ; i ++ ) { itemValues . push (( Math . random…" at bounding box center [369, 280] width 332 height 403
click at [330, 272] on div "for ( let i = 0 ; i < cardsLength ; i ++ ) { itemValues . push (( Math . random…" at bounding box center [369, 280] width 332 height 403
click at [329, 282] on div "for ( let i = 0 ; i < cardsLength ; i ++ ) { itemValues . push (( Math . random…" at bounding box center [369, 280] width 332 height 403
click at [328, 290] on div "for ( let i = 0 ; i < cardsLength ; i ++ ) { itemValues . push (( Math . random…" at bounding box center [369, 280] width 332 height 403
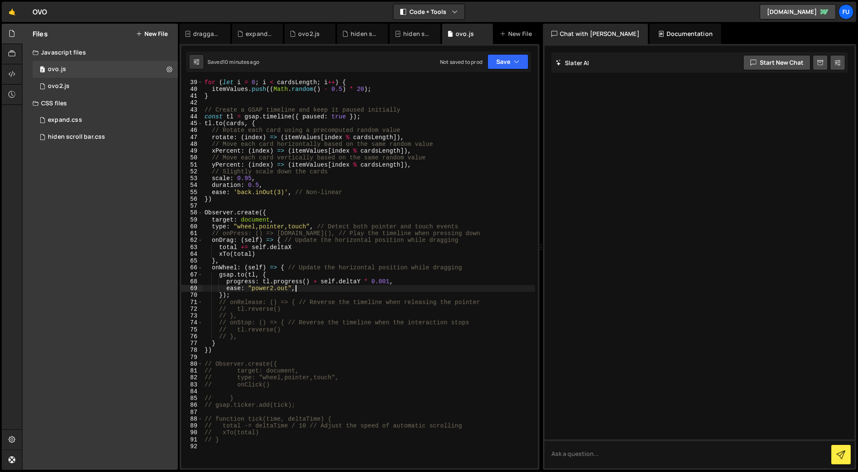
click at [361, 279] on div "for ( let i = 0 ; i < cardsLength ; i ++ ) { itemValues . push (( Math . random…" at bounding box center [369, 280] width 332 height 403
click at [502, 52] on div "Saved just now Not saved to prod Upgrade to Edit Save Save to Staging S Saved j…" at bounding box center [358, 62] width 345 height 20
click at [501, 67] on button "Save" at bounding box center [507, 61] width 41 height 15
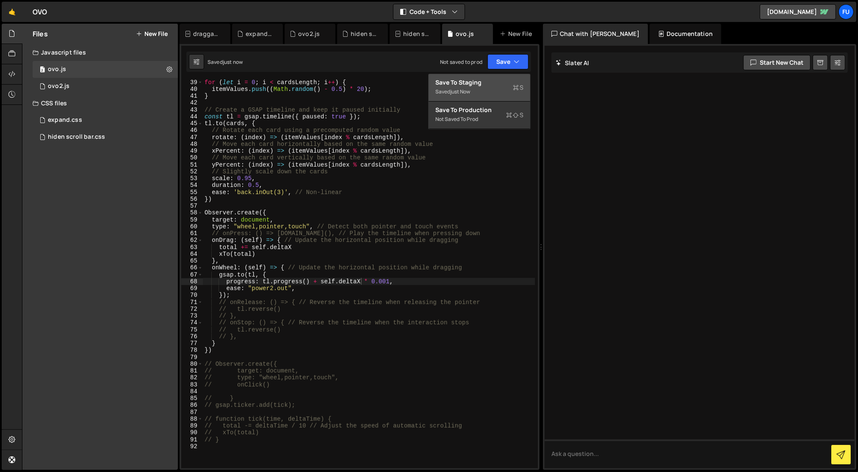
click at [497, 87] on div "Saved just now" at bounding box center [479, 92] width 88 height 10
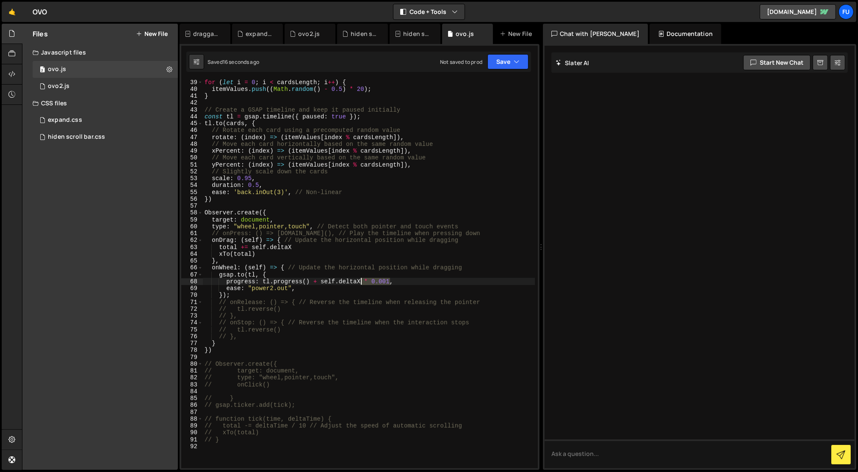
drag, startPoint x: 384, startPoint y: 281, endPoint x: 361, endPoint y: 281, distance: 22.9
click at [361, 281] on div "for ( let i = 0 ; i < cardsLength ; i ++ ) { itemValues . push (( Math . random…" at bounding box center [369, 280] width 332 height 403
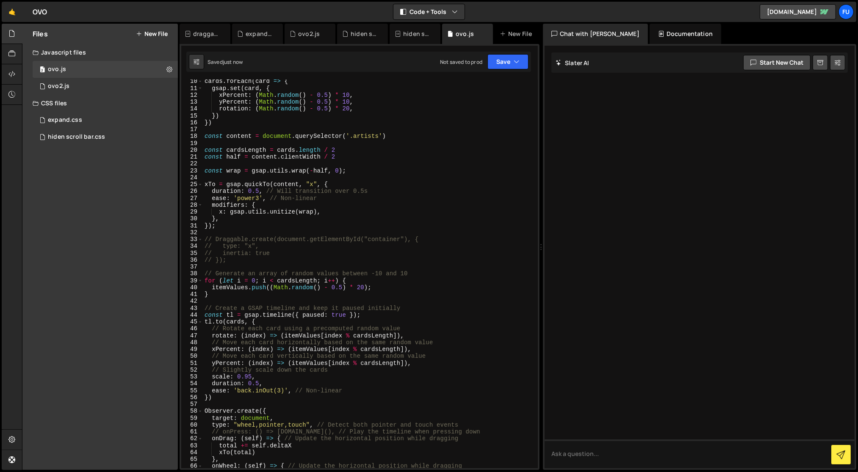
scroll to position [193, 0]
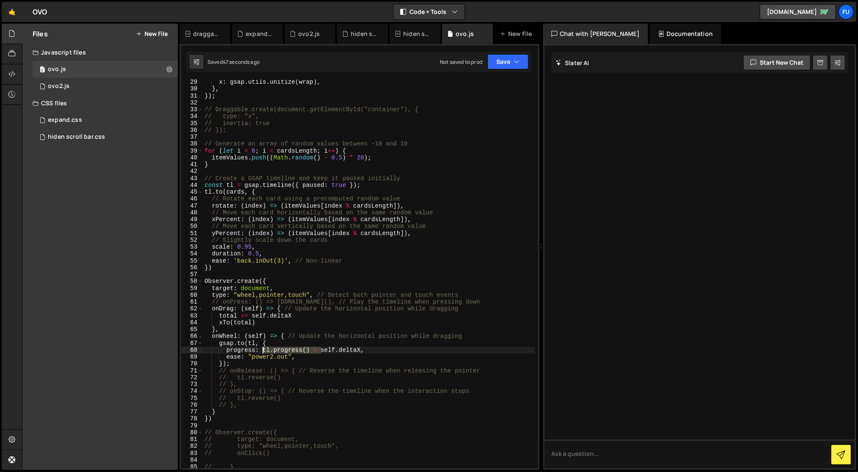
drag, startPoint x: 319, startPoint y: 350, endPoint x: 264, endPoint y: 349, distance: 55.5
click at [264, 349] on div "x : gsap . utils . unitize ( wrap ) , } , }) ; // Draggable.create(document.get…" at bounding box center [369, 280] width 332 height 403
drag, startPoint x: 276, startPoint y: 323, endPoint x: 204, endPoint y: 319, distance: 72.5
click at [204, 319] on div "x : gsap . utils . unitize ( wrap ) , } , }) ; // Draggable.create(document.get…" at bounding box center [369, 280] width 332 height 403
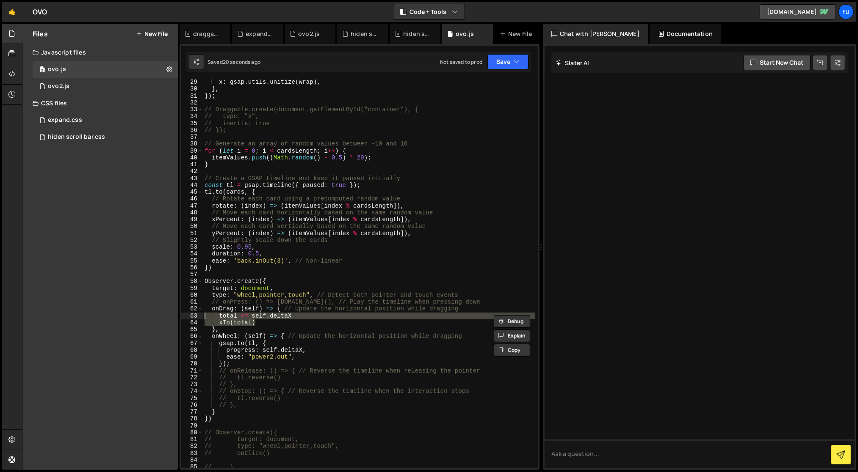
click at [240, 324] on div "x : gsap . utils . unitize ( wrap ) , } , }) ; // Draggable.create(document.get…" at bounding box center [369, 274] width 332 height 389
drag, startPoint x: 284, startPoint y: 318, endPoint x: 217, endPoint y: 317, distance: 67.3
click at [217, 317] on div "x : gsap . utils . unitize ( wrap ) , } , }) ; // Draggable.create(document.get…" at bounding box center [369, 280] width 332 height 403
drag, startPoint x: 302, startPoint y: 349, endPoint x: 263, endPoint y: 349, distance: 38.9
click at [263, 349] on div "x : gsap . utils . unitize ( wrap ) , } , }) ; // Draggable.create(document.get…" at bounding box center [369, 280] width 332 height 403
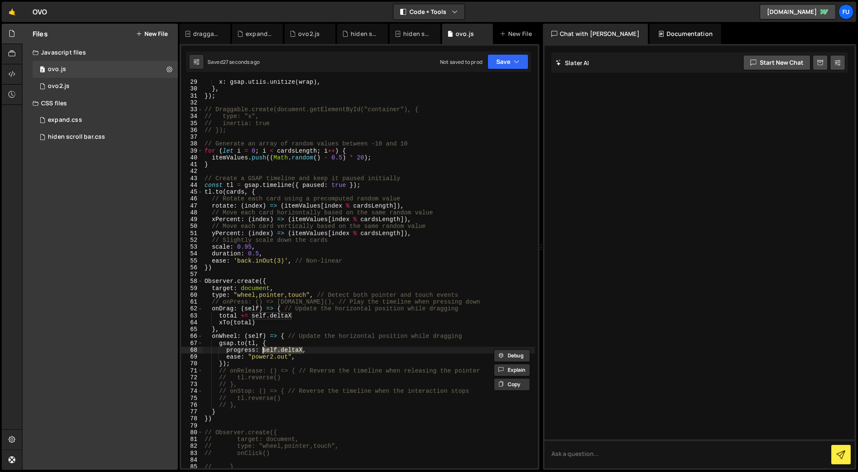
paste textarea "total +="
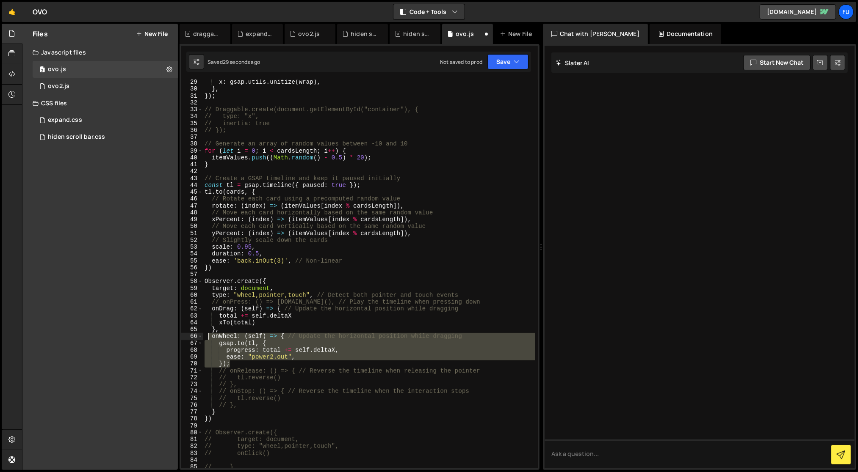
drag, startPoint x: 279, startPoint y: 364, endPoint x: 208, endPoint y: 339, distance: 75.9
click at [208, 339] on div "x : gsap . utils . unitize ( wrap ) , } , }) ; // Draggable.create(document.get…" at bounding box center [369, 280] width 332 height 403
click at [265, 364] on div "x : gsap . utils . unitize ( wrap ) , } , }) ; // Draggable.create(document.get…" at bounding box center [369, 274] width 332 height 389
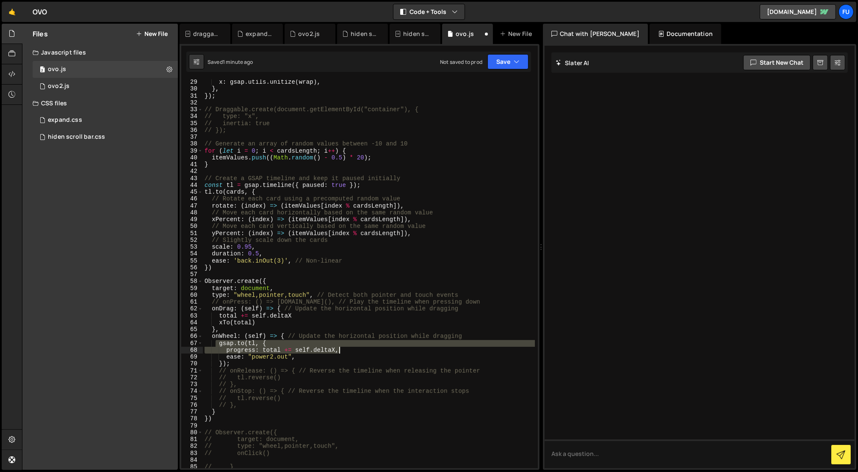
drag, startPoint x: 214, startPoint y: 341, endPoint x: 341, endPoint y: 349, distance: 127.7
click at [341, 349] on div "x : gsap . utils . unitize ( wrap ) , } , }) ; // Draggable.create(document.get…" at bounding box center [369, 280] width 332 height 403
paste textarea "total = gsap.utils.clamp(0, 1, total);"
click at [656, 244] on div at bounding box center [699, 257] width 310 height 423
drag, startPoint x: 324, startPoint y: 343, endPoint x: 296, endPoint y: 341, distance: 28.1
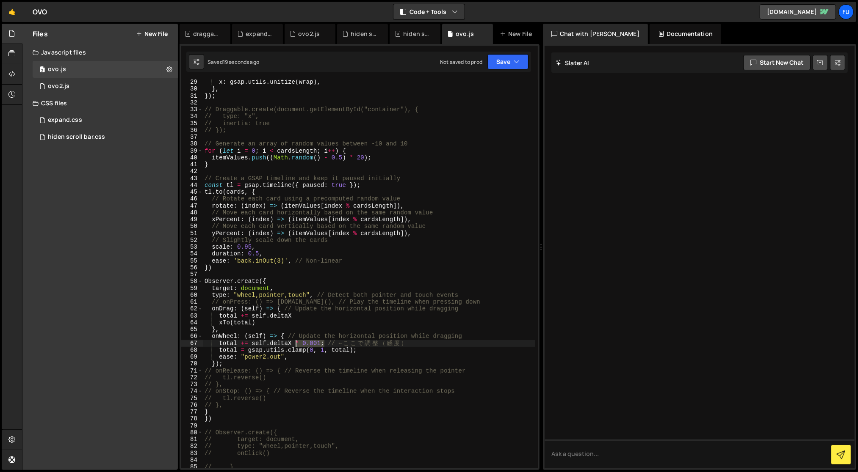
click at [296, 341] on div "x : gsap . utils . unitize ( wrap ) , } , }) ; // Draggable.create(document.get…" at bounding box center [369, 280] width 332 height 403
drag, startPoint x: 381, startPoint y: 343, endPoint x: 359, endPoint y: 350, distance: 22.9
click at [359, 350] on div "x : gsap . utils . unitize ( wrap ) , } , }) ; // Draggable.create(document.get…" at bounding box center [369, 280] width 332 height 403
drag, startPoint x: 394, startPoint y: 357, endPoint x: 382, endPoint y: 353, distance: 12.6
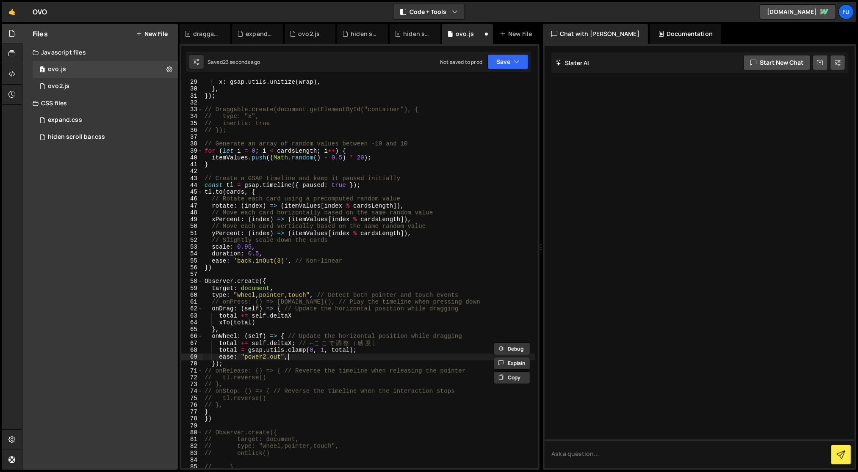
click at [392, 356] on div "x : gsap . utils . unitize ( wrap ) , } , }) ; // Draggable.create(document.get…" at bounding box center [369, 280] width 332 height 403
drag, startPoint x: 374, startPoint y: 348, endPoint x: 179, endPoint y: 348, distance: 195.6
click at [179, 348] on div "Files New File Javascript files 2 ovo.js 0 1 ovo2.js 0 CSS files 1 expand.css 0" at bounding box center [440, 247] width 836 height 447
type textarea "total = gsap.utils.clamp(0, 1, total);"
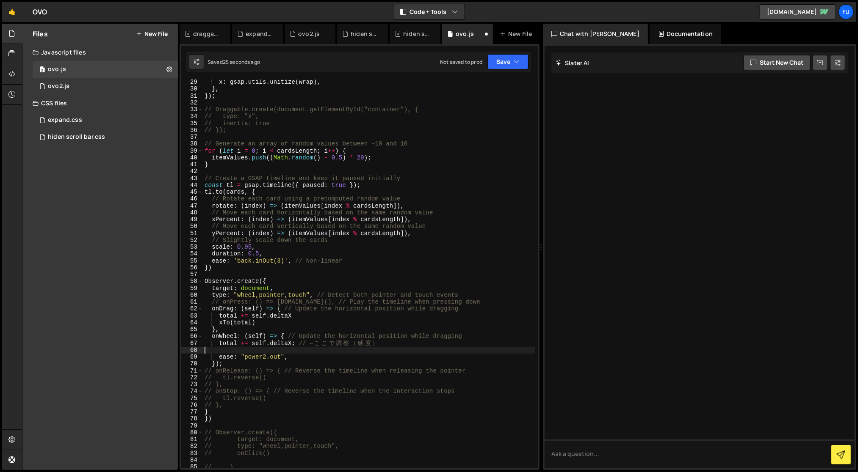
scroll to position [0, 0]
click at [525, 55] on button "Save" at bounding box center [507, 61] width 41 height 15
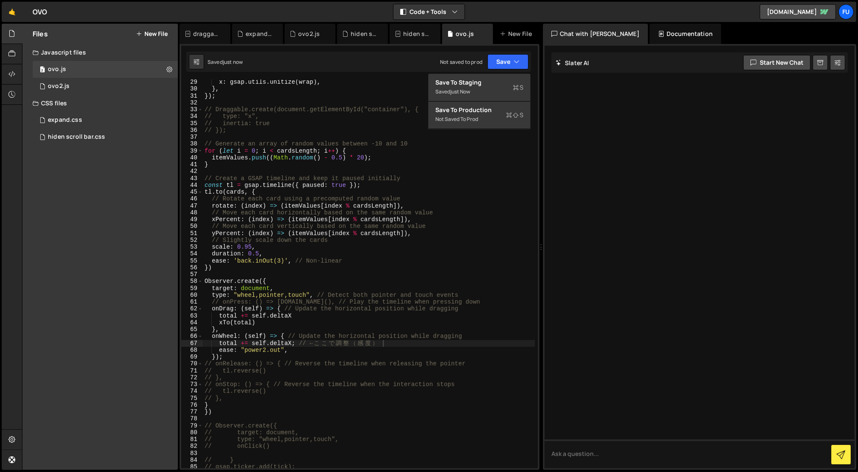
click at [502, 73] on div "total += self.deltaX; // ← ここで調整（感度） 29 30 31 32 33 34 35 36 37 38 39 40 41 42 …" at bounding box center [359, 257] width 360 height 426
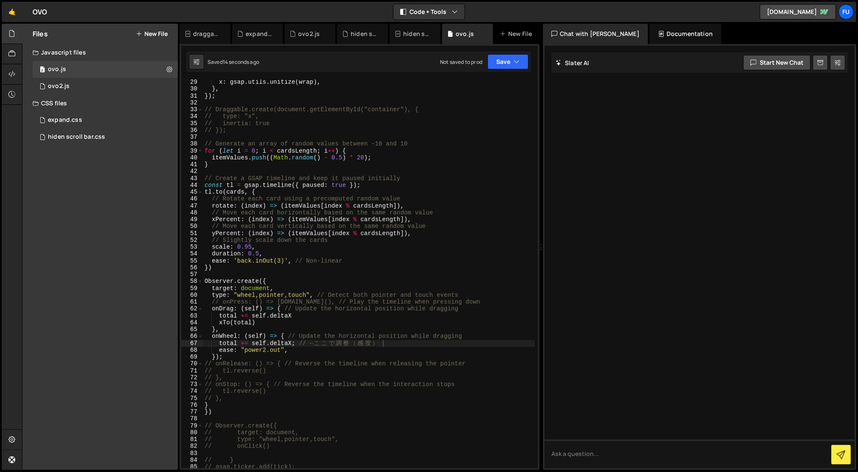
click at [214, 356] on div "x : gsap . utils . unitize ( wrap ) , } , }) ; // Draggable.create(document.get…" at bounding box center [369, 280] width 332 height 403
click at [221, 356] on div "x : gsap . utils . unitize ( wrap ) , } , }) ; // Draggable.create(document.get…" at bounding box center [369, 280] width 332 height 403
click at [217, 359] on div "x : gsap . utils . unitize ( wrap ) , } , }) ; // Draggable.create(document.get…" at bounding box center [369, 280] width 332 height 403
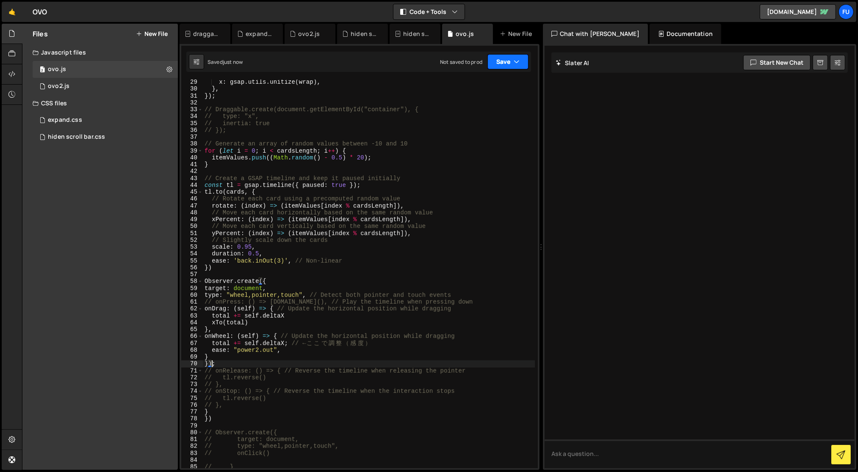
click at [500, 55] on button "Save" at bounding box center [507, 61] width 41 height 15
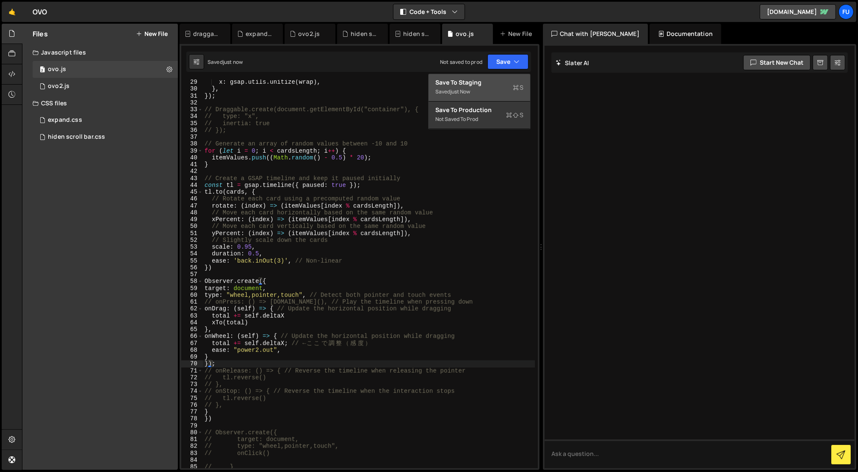
click at [498, 77] on button "Save to Staging S Saved just now" at bounding box center [479, 88] width 102 height 28
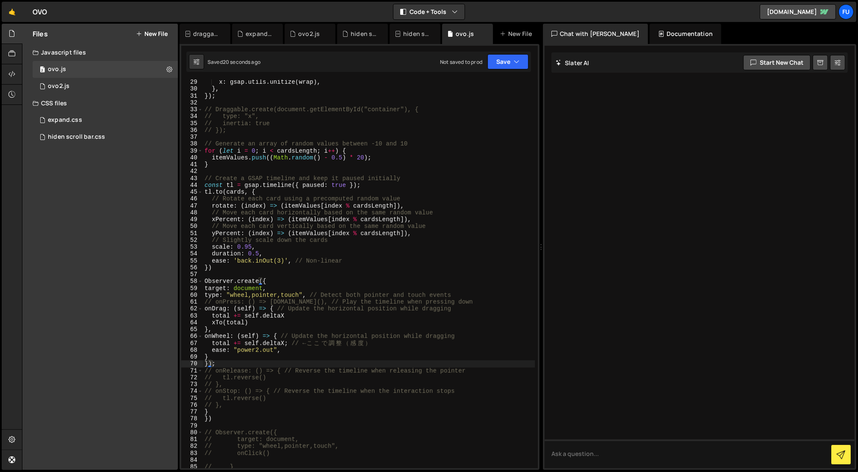
click at [235, 355] on div "x : gsap . utils . unitize ( wrap ) , } , }) ; // Draggable.create(document.get…" at bounding box center [369, 280] width 332 height 403
click at [203, 366] on div "x : gsap . utils . unitize ( wrap ) , } , }) ; // Draggable.create(document.get…" at bounding box center [369, 280] width 332 height 403
type textarea "})"
type textarea "// Observer.create({"
drag, startPoint x: 217, startPoint y: 368, endPoint x: 202, endPoint y: 368, distance: 14.8
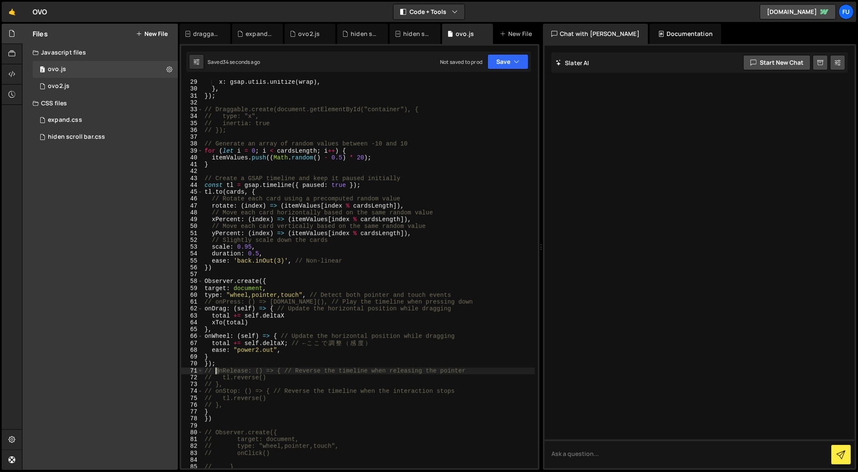
click at [202, 368] on div "} 29 30 31 32 33 34 35 36 37 38 39 40 41 42 43 44 45 46 47 48 49 50 51 52 53 54…" at bounding box center [359, 274] width 356 height 389
click at [234, 360] on div "x : gsap . utils . unitize ( wrap ) , } , }) ; // Draggable.create(document.get…" at bounding box center [369, 280] width 332 height 403
drag, startPoint x: 225, startPoint y: 361, endPoint x: 212, endPoint y: 361, distance: 13.1
click at [212, 361] on div "x : gsap . utils . unitize ( wrap ) , } , }) ; // Draggable.create(document.get…" at bounding box center [369, 280] width 332 height 403
click at [218, 366] on div "x : gsap . utils . unitize ( wrap ) , } , }) ; // Draggable.create(document.get…" at bounding box center [369, 280] width 332 height 403
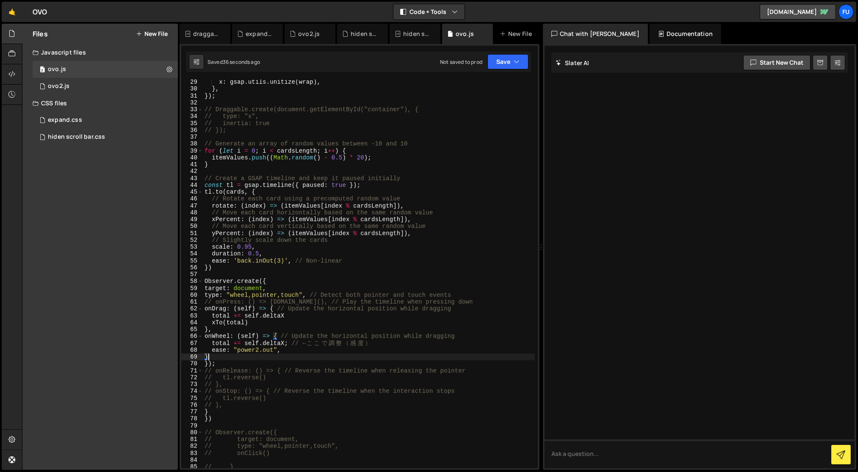
type textarea "});"
drag, startPoint x: 220, startPoint y: 366, endPoint x: 205, endPoint y: 365, distance: 14.8
click at [205, 365] on div "x : gsap . utils . unitize ( wrap ) , } , }) ; // Draggable.create(document.get…" at bounding box center [369, 280] width 332 height 403
click at [207, 405] on div "x : gsap . utils . unitize ( wrap ) , } , }) ; // Draggable.create(document.get…" at bounding box center [369, 280] width 332 height 403
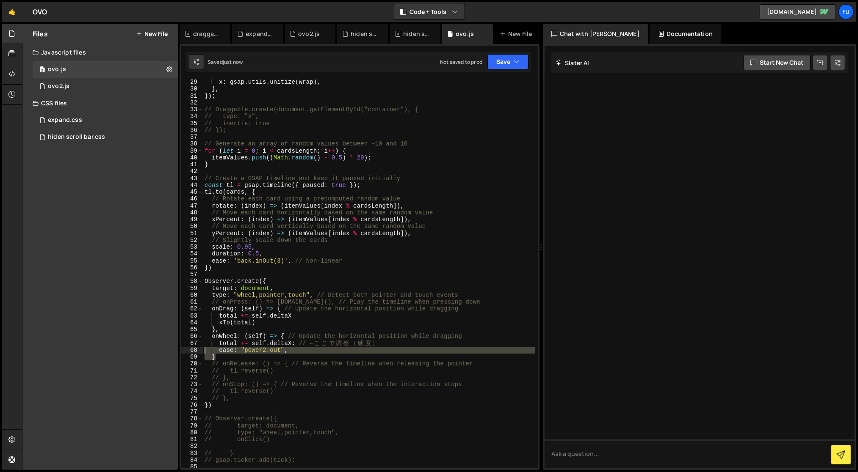
drag, startPoint x: 295, startPoint y: 354, endPoint x: 205, endPoint y: 350, distance: 90.3
click at [205, 350] on div "x : gsap . utils . unitize ( wrap ) , } , }) ; // Draggable.create(document.get…" at bounding box center [369, 280] width 332 height 403
click at [264, 348] on div "x : gsap . utils . unitize ( wrap ) , } , }) ; // Draggable.create(document.get…" at bounding box center [369, 274] width 332 height 389
type textarea "ease: "power2.out","
drag, startPoint x: 294, startPoint y: 350, endPoint x: 202, endPoint y: 347, distance: 92.3
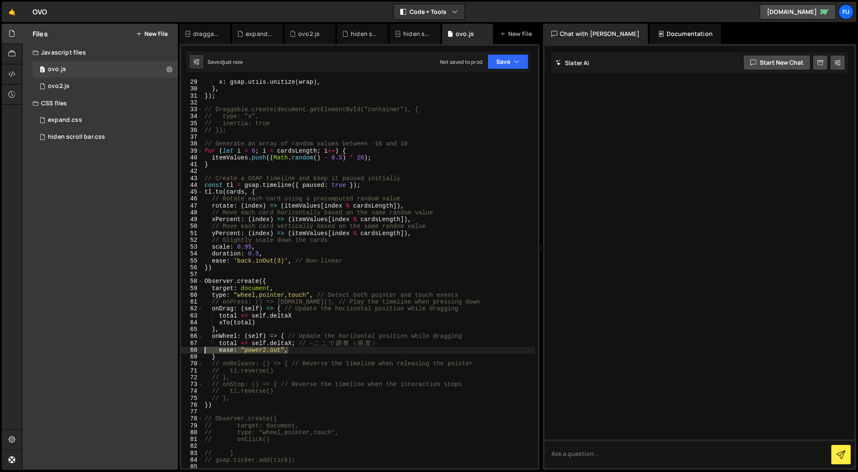
click at [202, 347] on div "ease: "power2.out", 29 30 31 32 33 34 35 36 37 38 39 40 41 42 43 44 45 46 47 48…" at bounding box center [359, 274] width 356 height 389
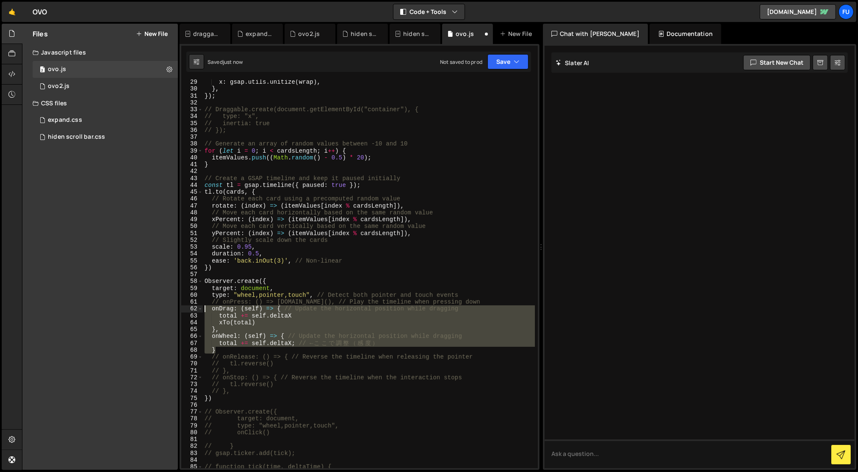
drag, startPoint x: 235, startPoint y: 352, endPoint x: 179, endPoint y: 307, distance: 71.3
click at [179, 307] on div "Files New File Javascript files 2 ovo.js 0 1 ovo2.js 0 CSS files 1 expand.css 0" at bounding box center [440, 247] width 836 height 447
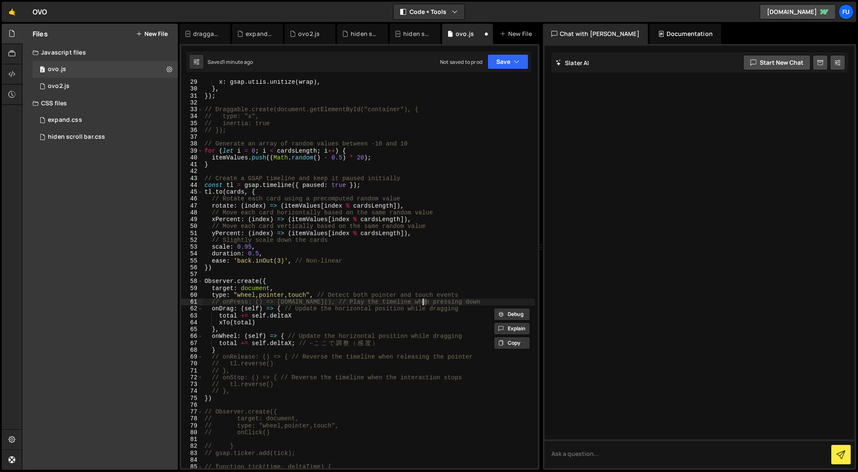
click at [424, 305] on div "x : gsap . utils . unitize ( wrap ) , } , }) ; // Draggable.create(document.get…" at bounding box center [369, 280] width 332 height 403
drag, startPoint x: 264, startPoint y: 325, endPoint x: 220, endPoint y: 320, distance: 44.6
click at [220, 320] on div "x : gsap . utils . unitize ( wrap ) , } , }) ; // Draggable.create(document.get…" at bounding box center [369, 280] width 332 height 403
click at [295, 344] on div "x : gsap . utils . unitize ( wrap ) , } , }) ; // Draggable.create(document.get…" at bounding box center [369, 280] width 332 height 403
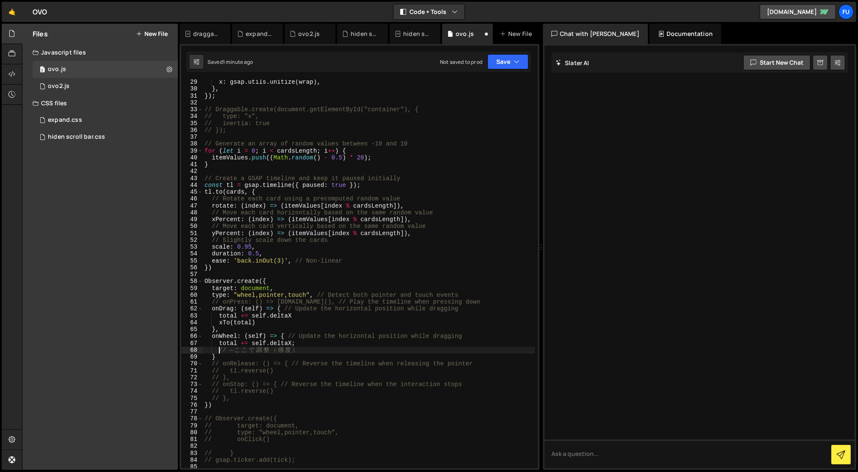
paste textarea "xTo(total)"
click at [295, 345] on div "x : gsap . utils . unitize ( wrap ) , } , }) ; // Draggable.create(document.get…" at bounding box center [369, 280] width 332 height 403
click at [237, 336] on div "x : gsap . utils . unitize ( wrap ) , } , }) ; // Draggable.create(document.get…" at bounding box center [369, 280] width 332 height 403
click at [517, 52] on div "Saved just now Not saved to prod Upgrade to Edit Save Save to Staging S Saved j…" at bounding box center [358, 62] width 345 height 20
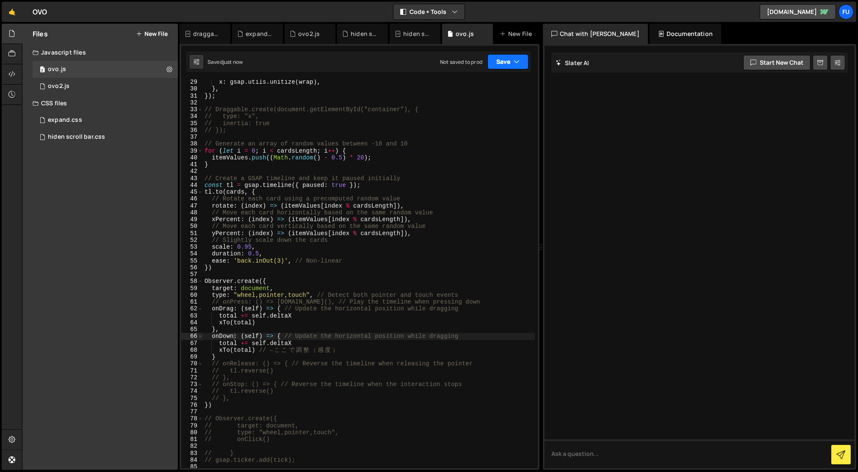
click at [515, 59] on icon "button" at bounding box center [516, 62] width 6 height 8
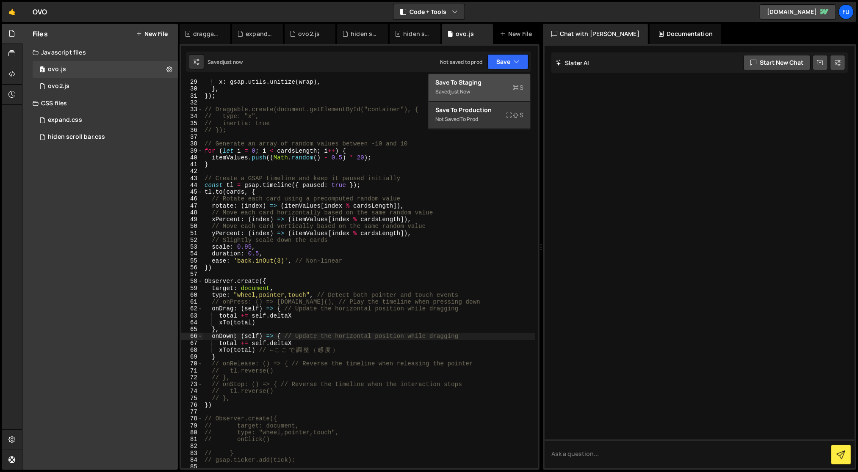
click at [514, 74] on button "Save to Staging S Saved just now" at bounding box center [479, 88] width 102 height 28
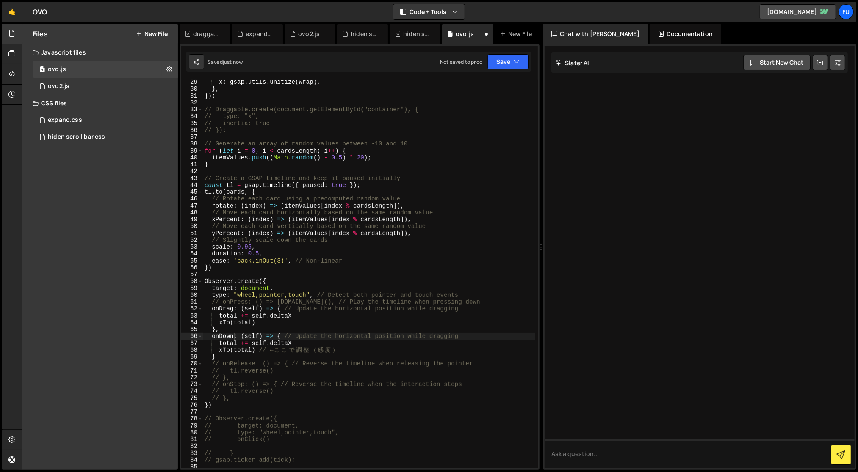
click at [514, 83] on div "x : gsap . utils . unitize ( wrap ) , } , }) ; // Draggable.create(document.get…" at bounding box center [369, 280] width 332 height 403
click at [273, 353] on div "x : gsap . utils . unitize ( wrap ) , } , }) ; // Draggable.create(document.get…" at bounding box center [369, 281] width 332 height 403
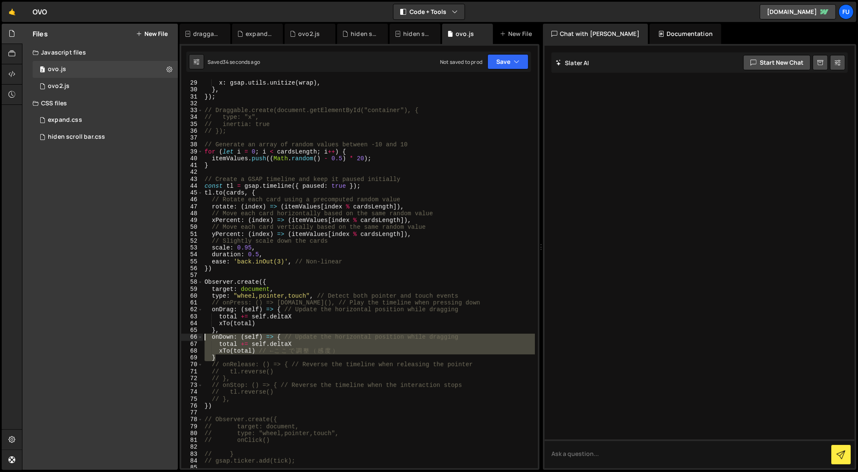
drag, startPoint x: 257, startPoint y: 357, endPoint x: 196, endPoint y: 335, distance: 64.6
click at [196, 335] on div "xTo(total) // ← ここで調整（感度） 29 30 31 32 33 34 35 36 37 38 39 40 41 42 43 44 45 46…" at bounding box center [359, 274] width 356 height 389
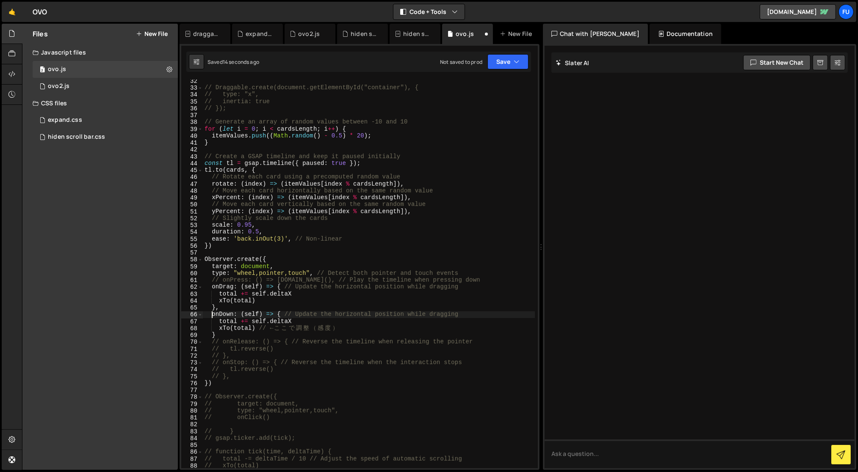
scroll to position [421, 0]
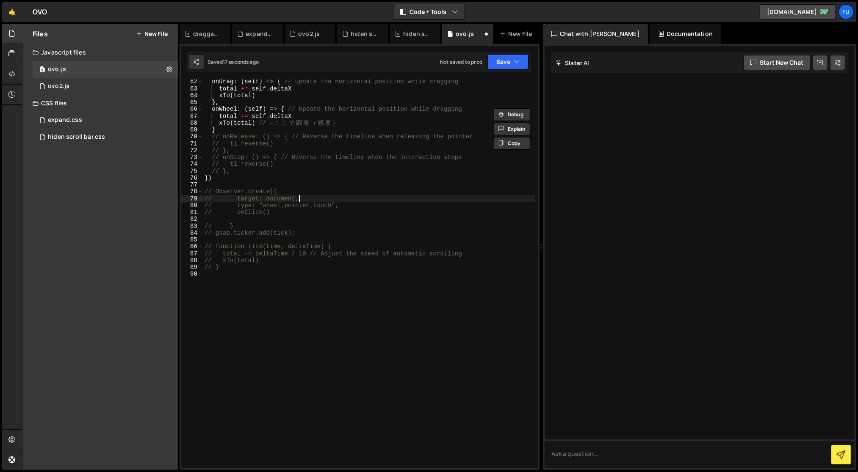
click at [433, 196] on div "onDrag : ( self ) => { // Update the horizontal position while dragging total +…" at bounding box center [369, 279] width 332 height 403
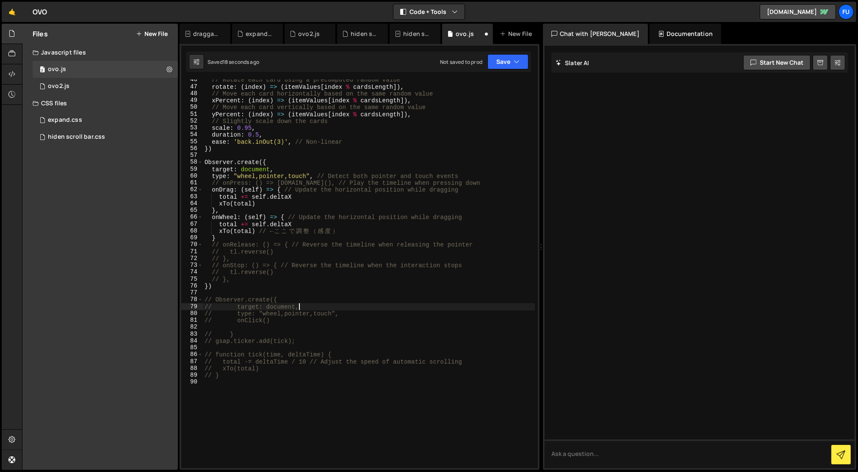
scroll to position [312, 0]
click at [514, 59] on icon "button" at bounding box center [516, 62] width 6 height 8
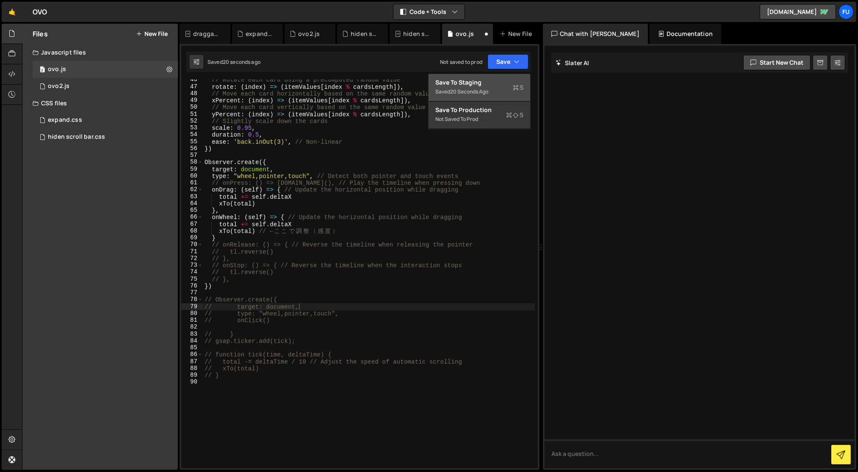
click at [507, 83] on div "Save to Staging S" at bounding box center [479, 82] width 88 height 8
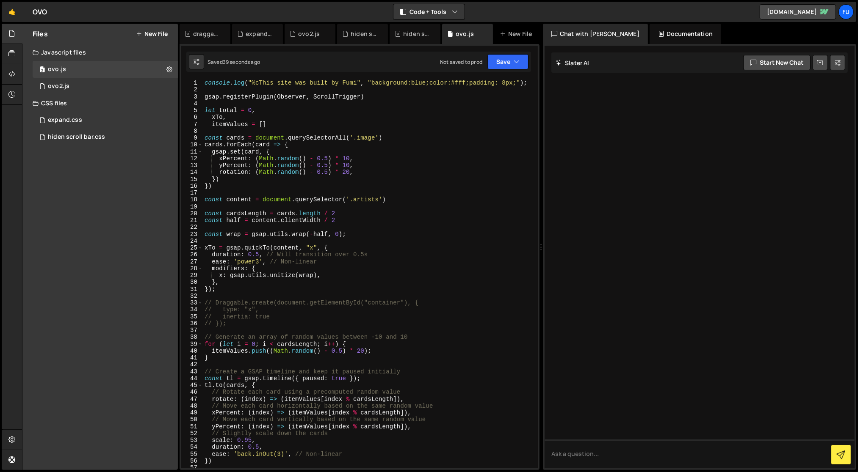
scroll to position [0, 0]
type textarea "itemValues = []"
click at [313, 125] on div "console . log ( "%cThis site was built by Fumi" , "background:blue;color:#fff;p…" at bounding box center [369, 281] width 332 height 403
click at [313, 132] on div "console . log ( "%cThis site was built by Fumi" , "background:blue;color:#fff;p…" at bounding box center [369, 281] width 332 height 403
click at [387, 138] on div "console . log ( "%cThis site was built by Fumi" , "background:blue;color:#fff;p…" at bounding box center [369, 281] width 332 height 403
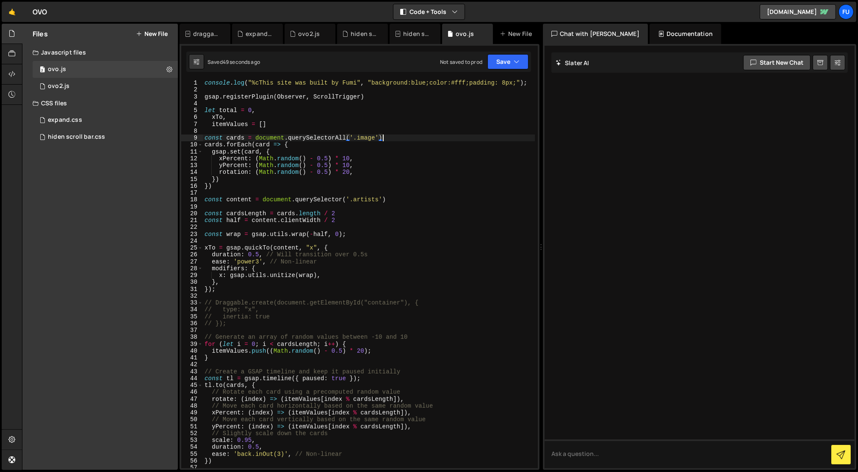
click at [406, 140] on div "console . log ( "%cThis site was built by Fumi" , "background:blue;color:#fff;p…" at bounding box center [369, 281] width 332 height 403
click at [401, 148] on div "console . log ( "%cThis site was built by Fumi" , "background:blue;color:#fff;p…" at bounding box center [369, 281] width 332 height 403
click at [401, 156] on div "console . log ( "%cThis site was built by Fumi" , "background:blue;color:#fff;p…" at bounding box center [369, 281] width 332 height 403
click at [400, 161] on div "console . log ( "%cThis site was built by Fumi" , "background:blue;color:#fff;p…" at bounding box center [369, 281] width 332 height 403
click at [400, 169] on div "console . log ( "%cThis site was built by Fumi" , "background:blue;color:#fff;p…" at bounding box center [369, 281] width 332 height 403
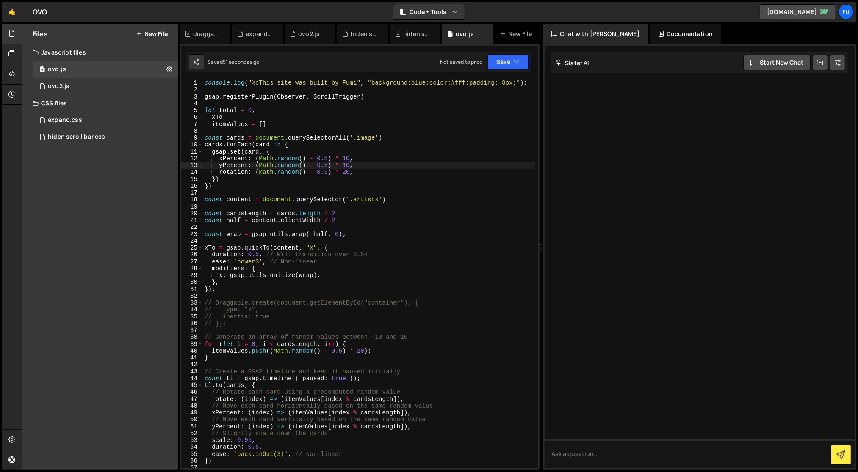
click at [400, 163] on div "console . log ( "%cThis site was built by Fumi" , "background:blue;color:#fff;p…" at bounding box center [369, 281] width 332 height 403
click at [396, 154] on div "console . log ( "%cThis site was built by Fumi" , "background:blue;color:#fff;p…" at bounding box center [369, 281] width 332 height 403
click at [390, 160] on div "console . log ( "%cThis site was built by Fumi" , "background:blue;color:#fff;p…" at bounding box center [369, 281] width 332 height 403
click at [390, 163] on div "console . log ( "%cThis site was built by Fumi" , "background:blue;color:#fff;p…" at bounding box center [369, 281] width 332 height 403
click at [389, 166] on div "console . log ( "%cThis site was built by Fumi" , "background:blue;color:#fff;p…" at bounding box center [369, 281] width 332 height 403
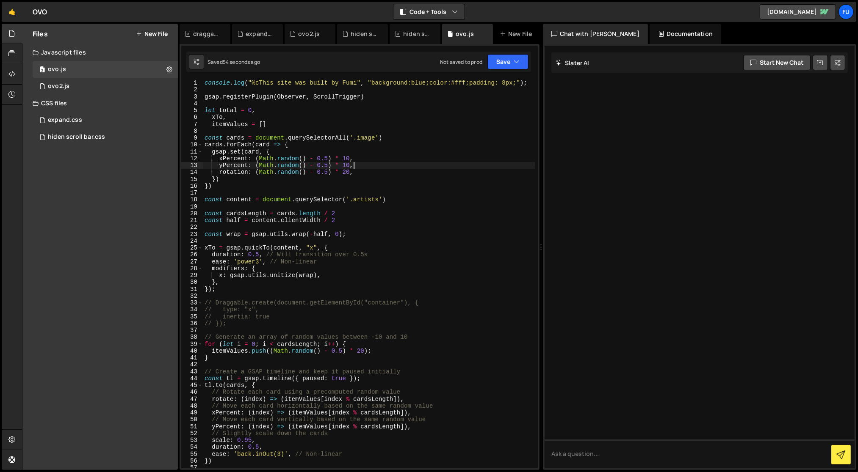
click at [389, 168] on div "console . log ( "%cThis site was built by Fumi" , "background:blue;color:#fff;p…" at bounding box center [369, 281] width 332 height 403
click at [389, 171] on div "console . log ( "%cThis site was built by Fumi" , "background:blue;color:#fff;p…" at bounding box center [369, 281] width 332 height 403
click at [383, 182] on div "console . log ( "%cThis site was built by Fumi" , "background:blue;color:#fff;p…" at bounding box center [369, 281] width 332 height 403
type textarea "})"
click at [372, 192] on div "console . log ( "%cThis site was built by Fumi" , "background:blue;color:#fff;p…" at bounding box center [369, 281] width 332 height 403
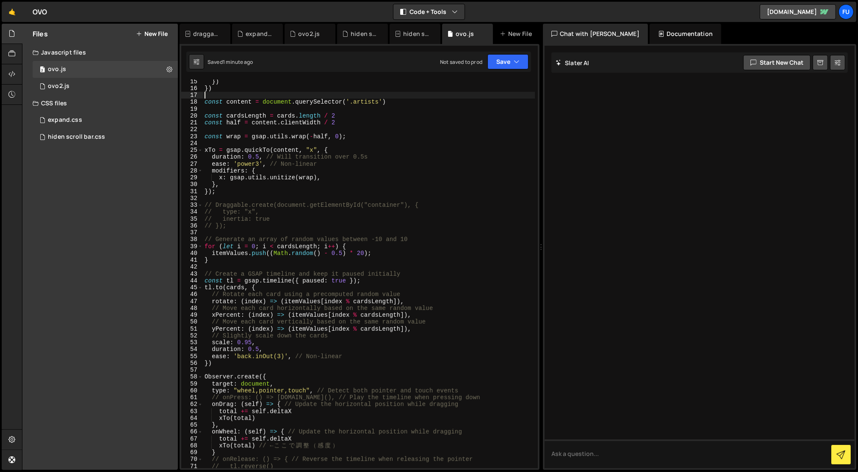
scroll to position [99, 0]
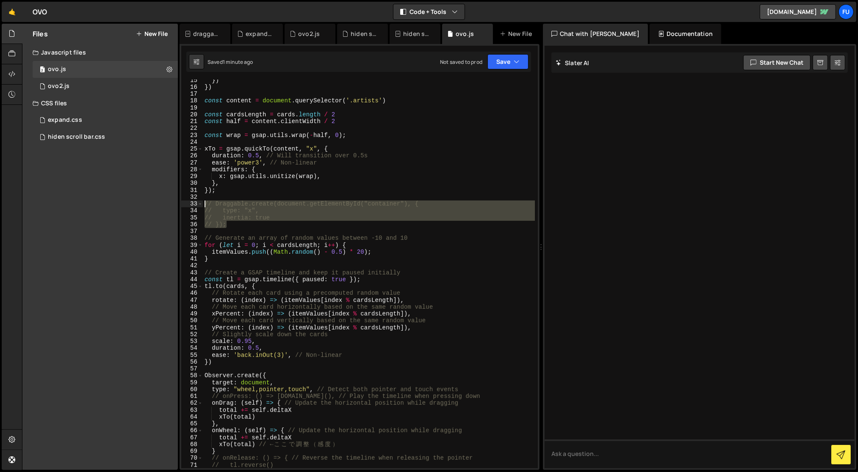
drag, startPoint x: 236, startPoint y: 226, endPoint x: 182, endPoint y: 201, distance: 59.3
click at [182, 201] on div "15 16 17 18 19 20 21 22 23 24 25 26 27 28 29 30 31 32 33 34 35 36 37 38 39 40 4…" at bounding box center [359, 274] width 356 height 389
type textarea "// Draggable.create(document.getElementById("container"), { // type: "x","
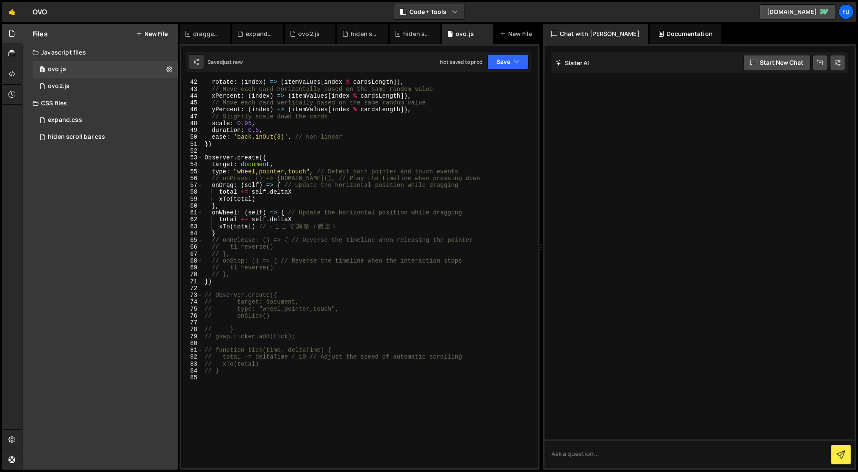
scroll to position [284, 0]
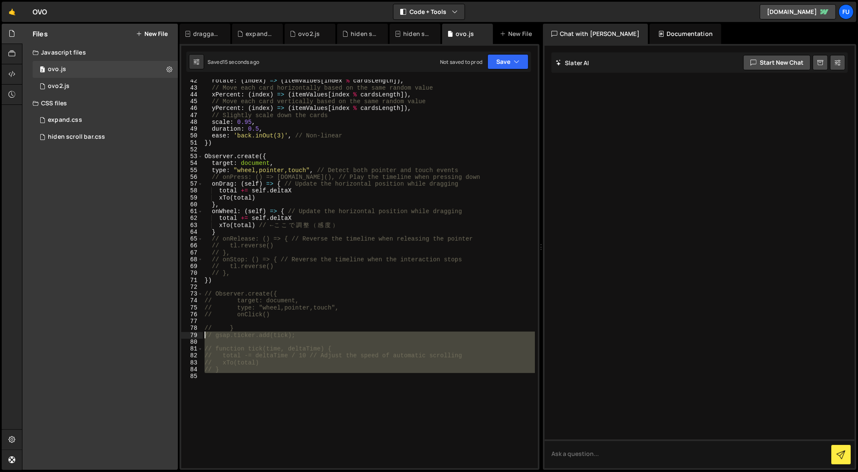
drag, startPoint x: 229, startPoint y: 373, endPoint x: 191, endPoint y: 335, distance: 54.2
click at [191, 335] on div "}); 42 43 44 45 46 47 48 49 50 51 52 53 54 55 56 57 58 59 60 61 62 63 64 65 66 …" at bounding box center [359, 274] width 356 height 389
type textarea "// gsap.ticker.add(tick);"
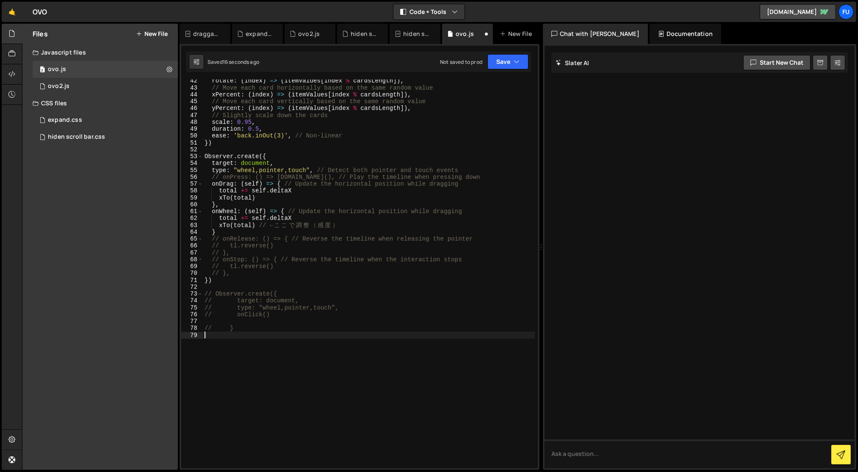
type textarea "// }"
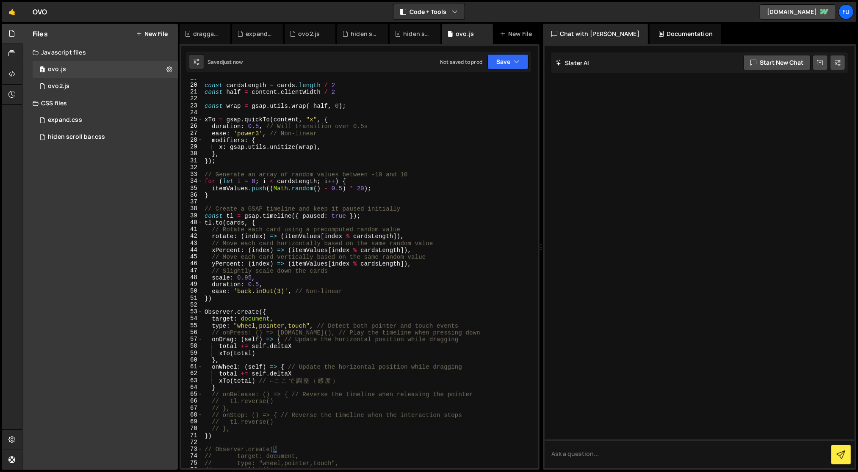
scroll to position [128, 0]
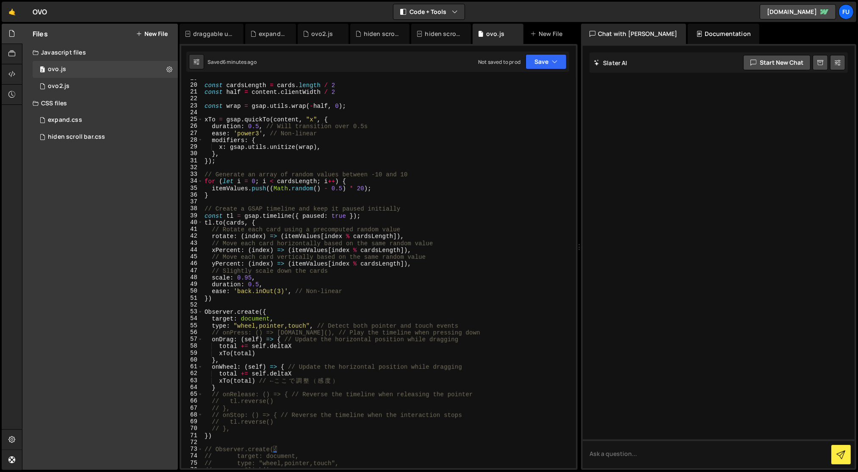
drag, startPoint x: 540, startPoint y: 214, endPoint x: 542, endPoint y: 218, distance: 4.7
click at [542, 218] on div "Files New File Javascript files 2 ovo.js 0 1 ovo2.js 0 CSS files 1 expand.css 0" at bounding box center [440, 247] width 836 height 447
